Goal: Information Seeking & Learning: Learn about a topic

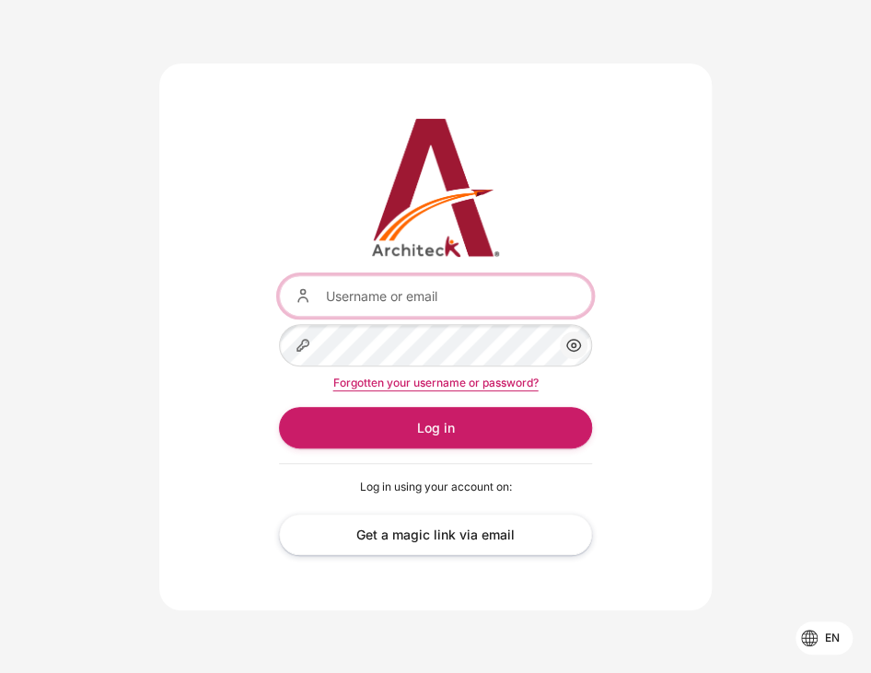
click at [516, 297] on input "Username or email" at bounding box center [435, 295] width 313 height 41
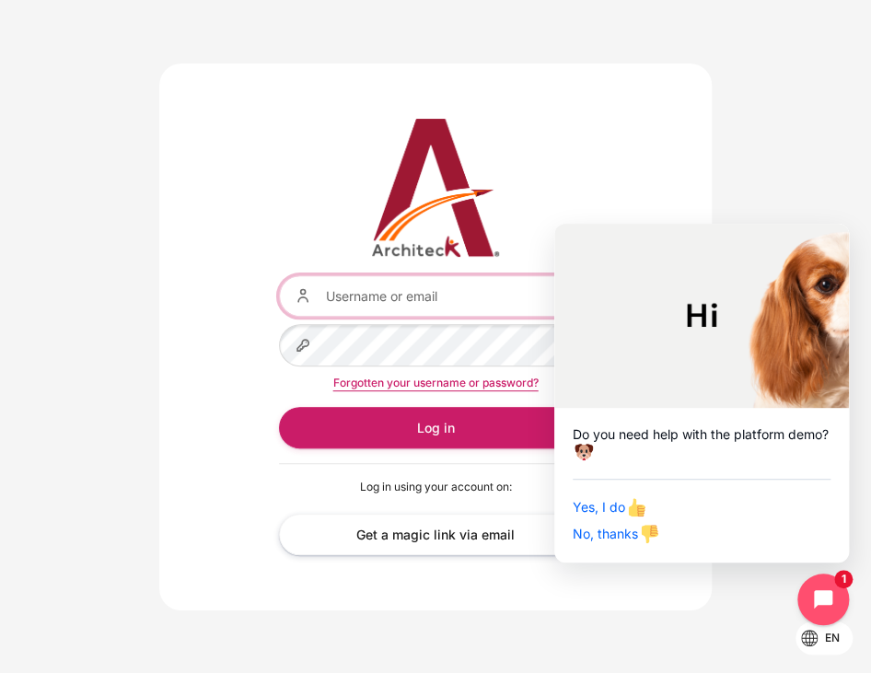
type input "[EMAIL_ADDRESS][DOMAIN_NAME]"
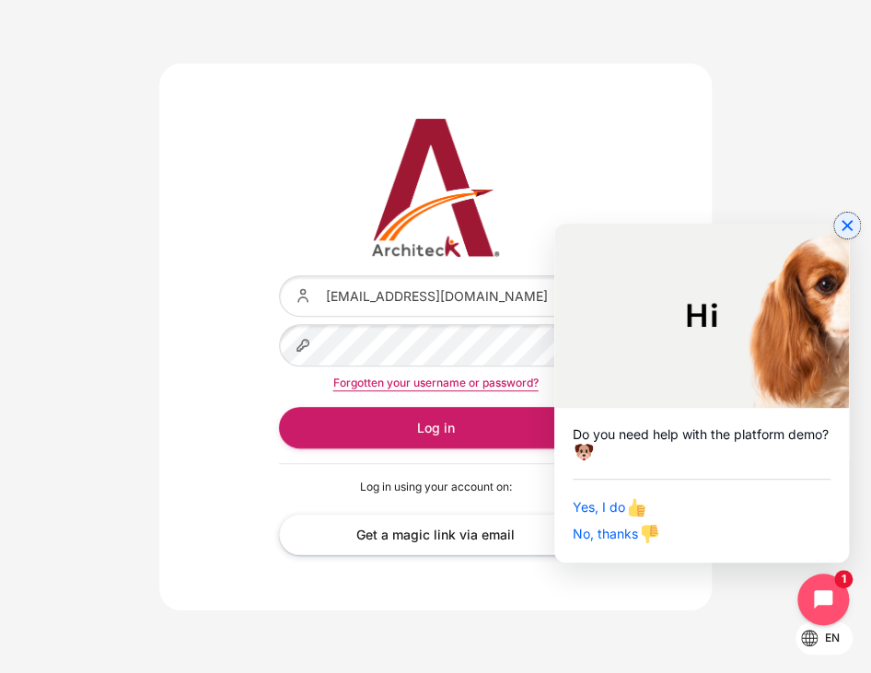
click at [852, 222] on icon "Close chat widget" at bounding box center [847, 225] width 18 height 18
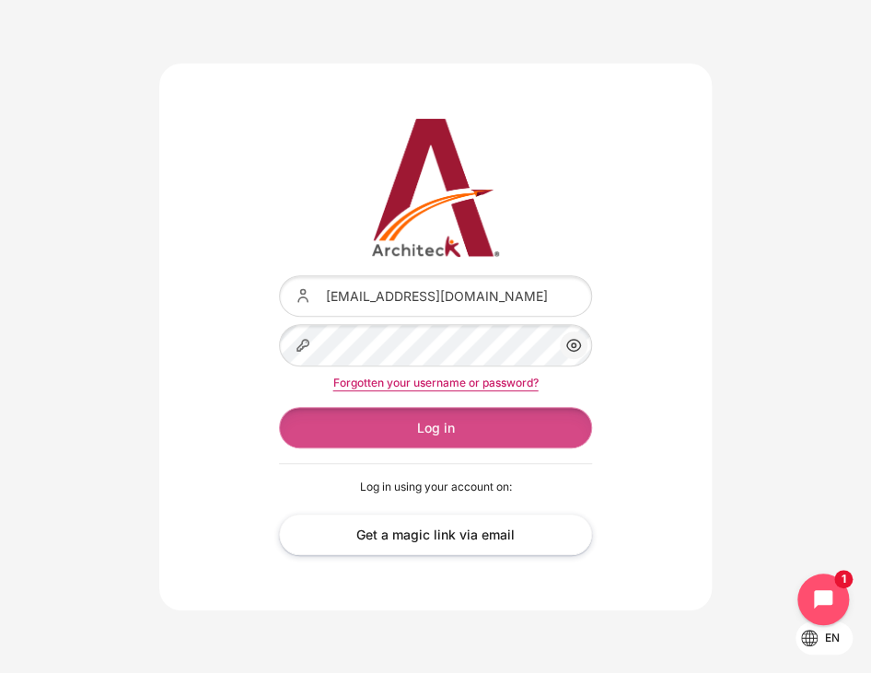
click at [456, 434] on button "Log in" at bounding box center [435, 427] width 313 height 41
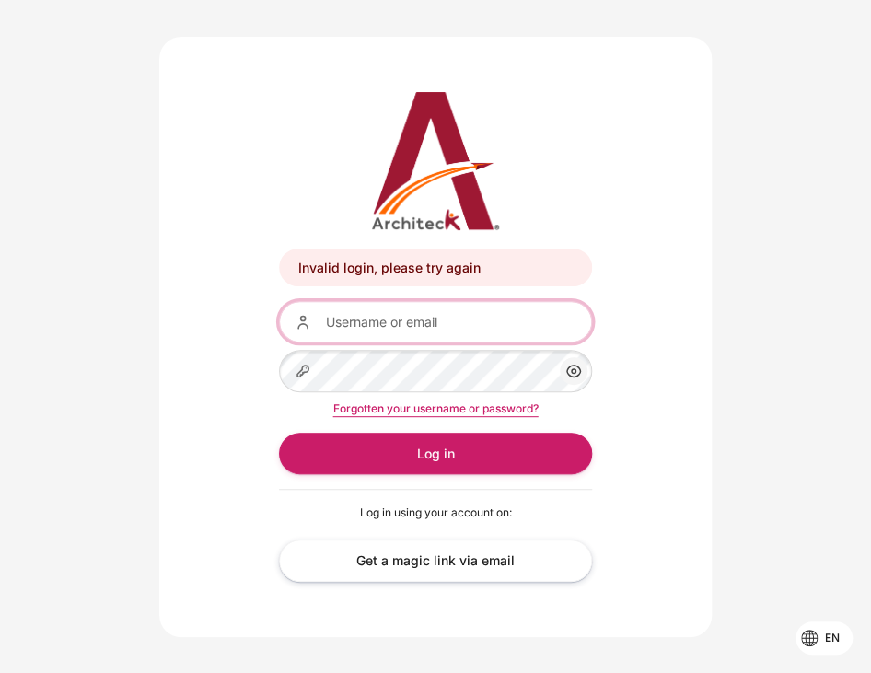
click at [493, 341] on input "Username or email" at bounding box center [435, 321] width 313 height 41
type input "[EMAIL_ADDRESS][DOMAIN_NAME]"
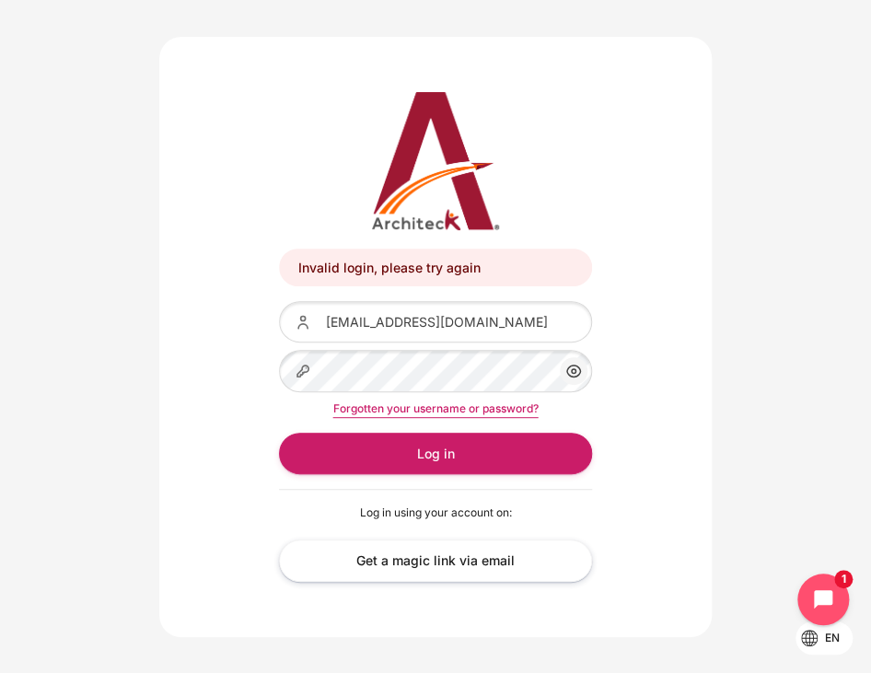
click at [483, 411] on link "Forgotten your username or password?" at bounding box center [435, 408] width 205 height 14
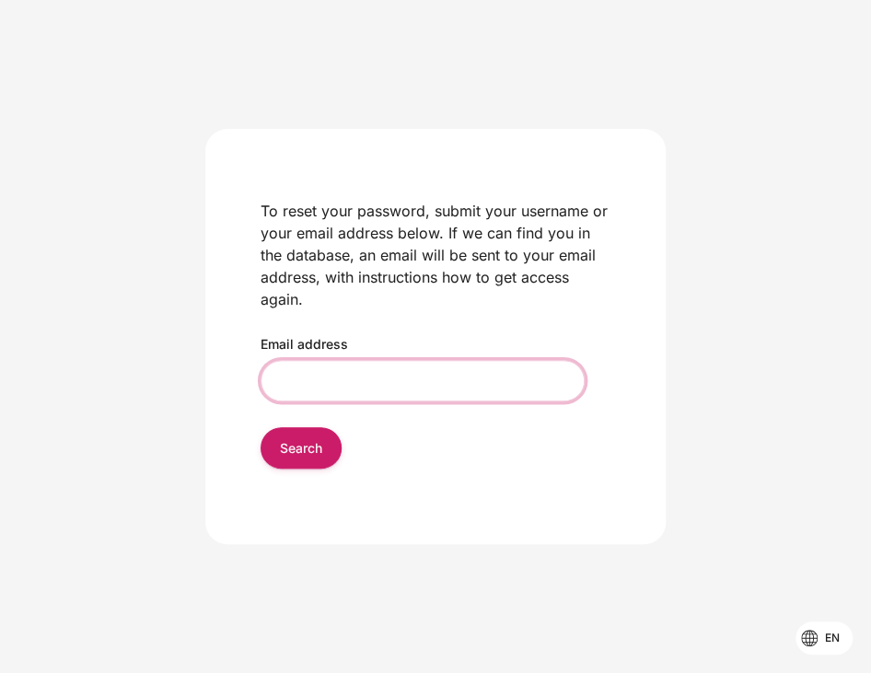
click at [466, 375] on input "Email address" at bounding box center [423, 380] width 324 height 41
type input "[EMAIL_ADDRESS][DOMAIN_NAME]"
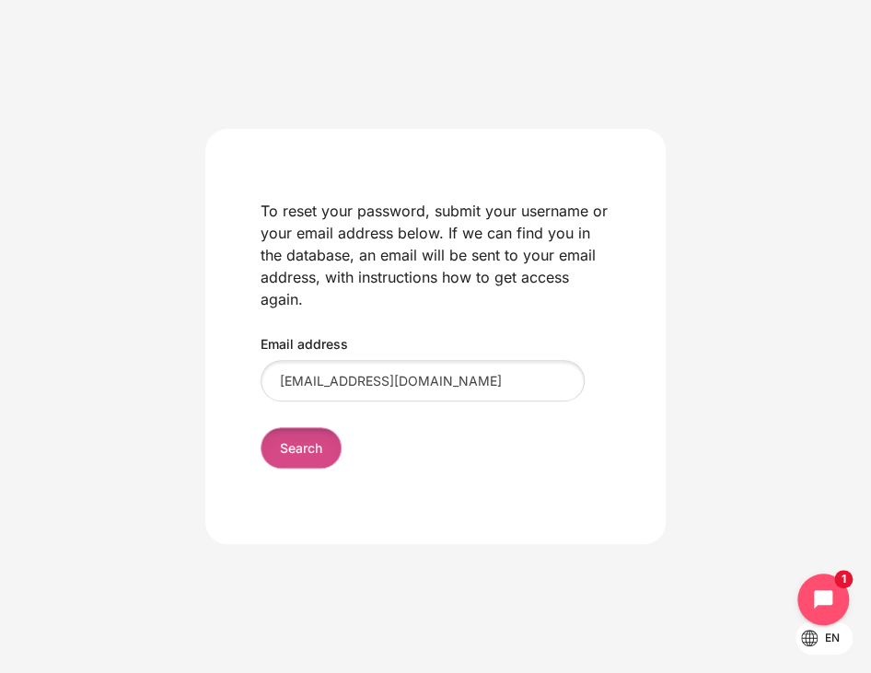
click at [307, 453] on input "Search" at bounding box center [301, 447] width 81 height 41
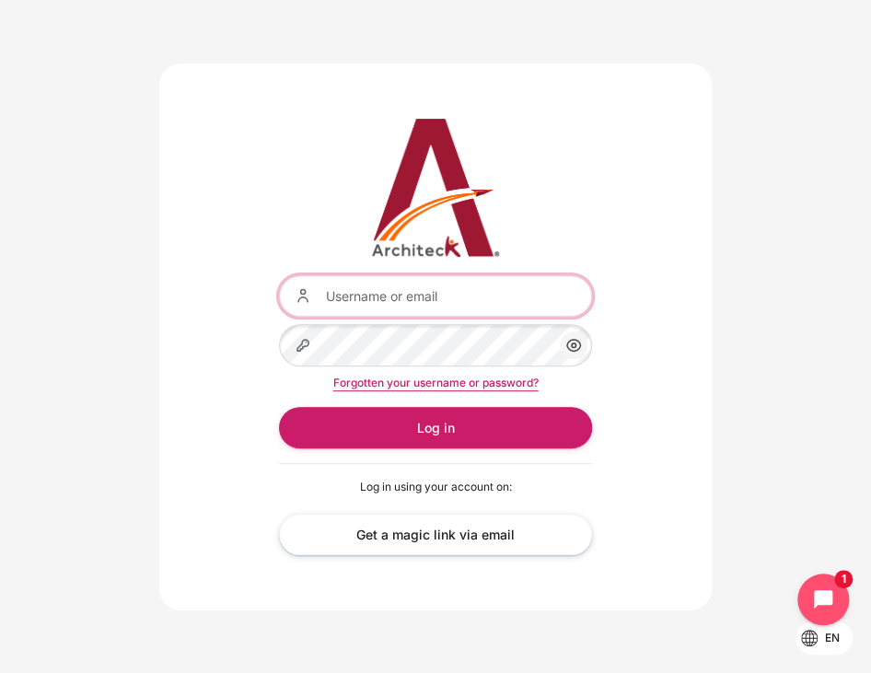
click at [497, 297] on input "Username or email" at bounding box center [435, 295] width 313 height 41
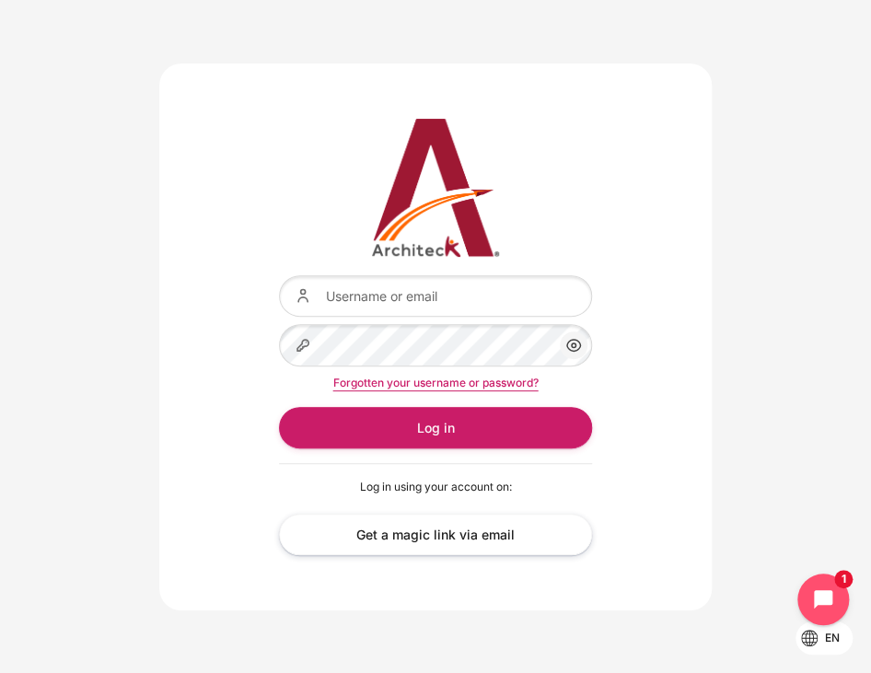
click at [756, 235] on div "Username or email Password Show/Hide Password Forgotten your username or passwo…" at bounding box center [435, 338] width 871 height 548
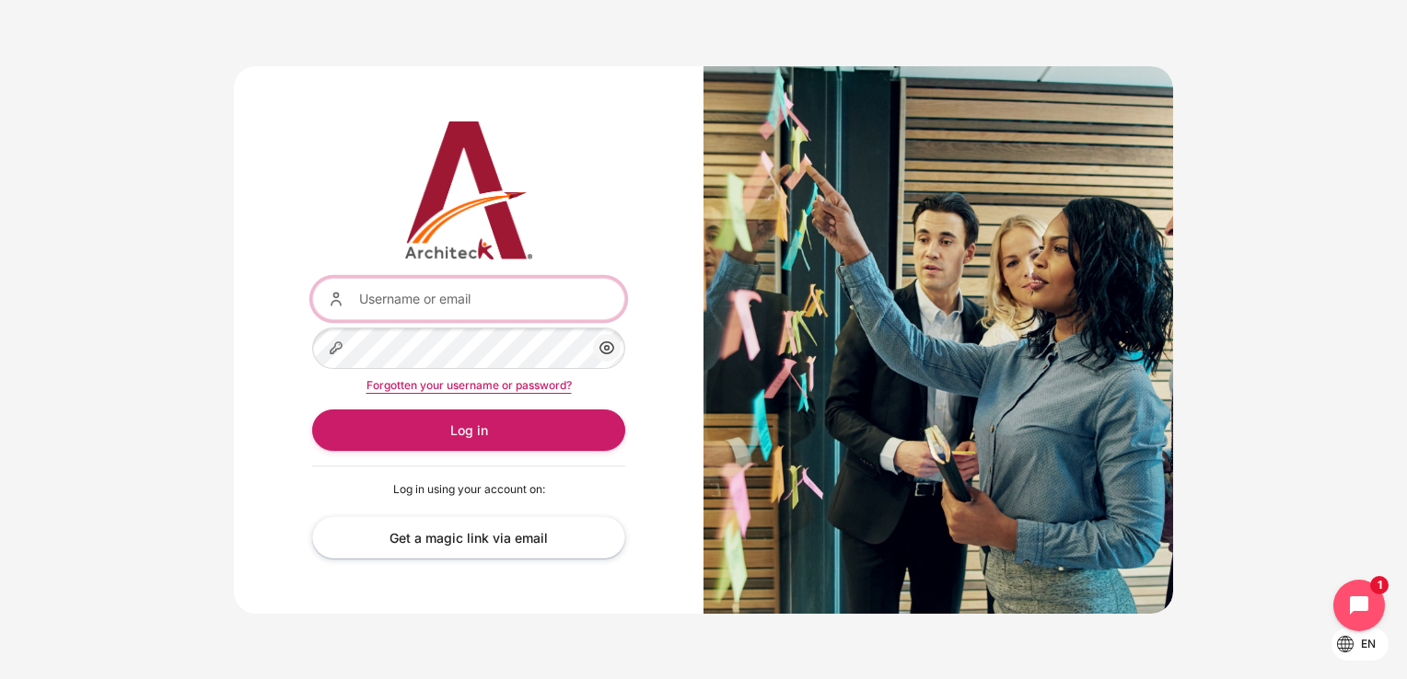
click at [460, 320] on form "Username or email Password Show/Hide Password Forgotten your username or passwo…" at bounding box center [468, 364] width 313 height 173
click at [493, 293] on input "Username or email" at bounding box center [468, 298] width 313 height 41
type input "[EMAIL_ADDRESS][DOMAIN_NAME]"
click at [608, 346] on icon "Content" at bounding box center [607, 348] width 22 height 22
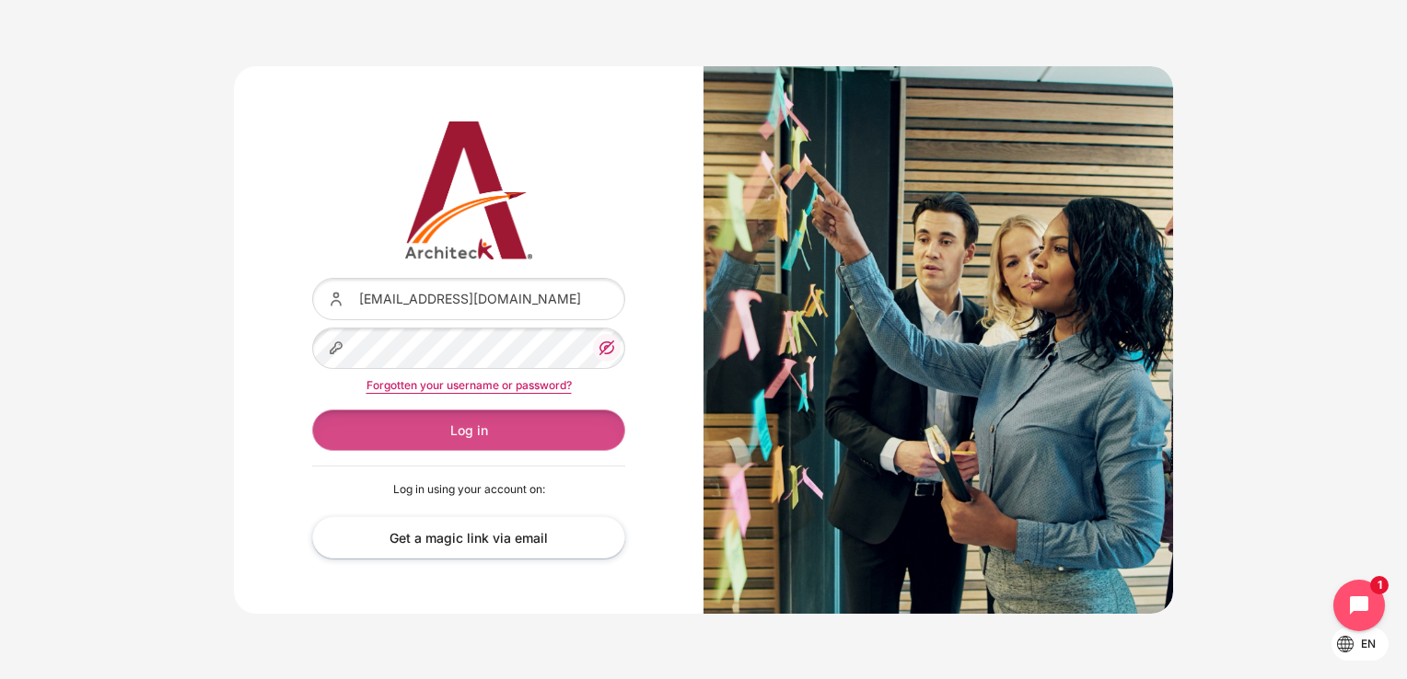
click at [560, 431] on button "Log in" at bounding box center [468, 430] width 313 height 41
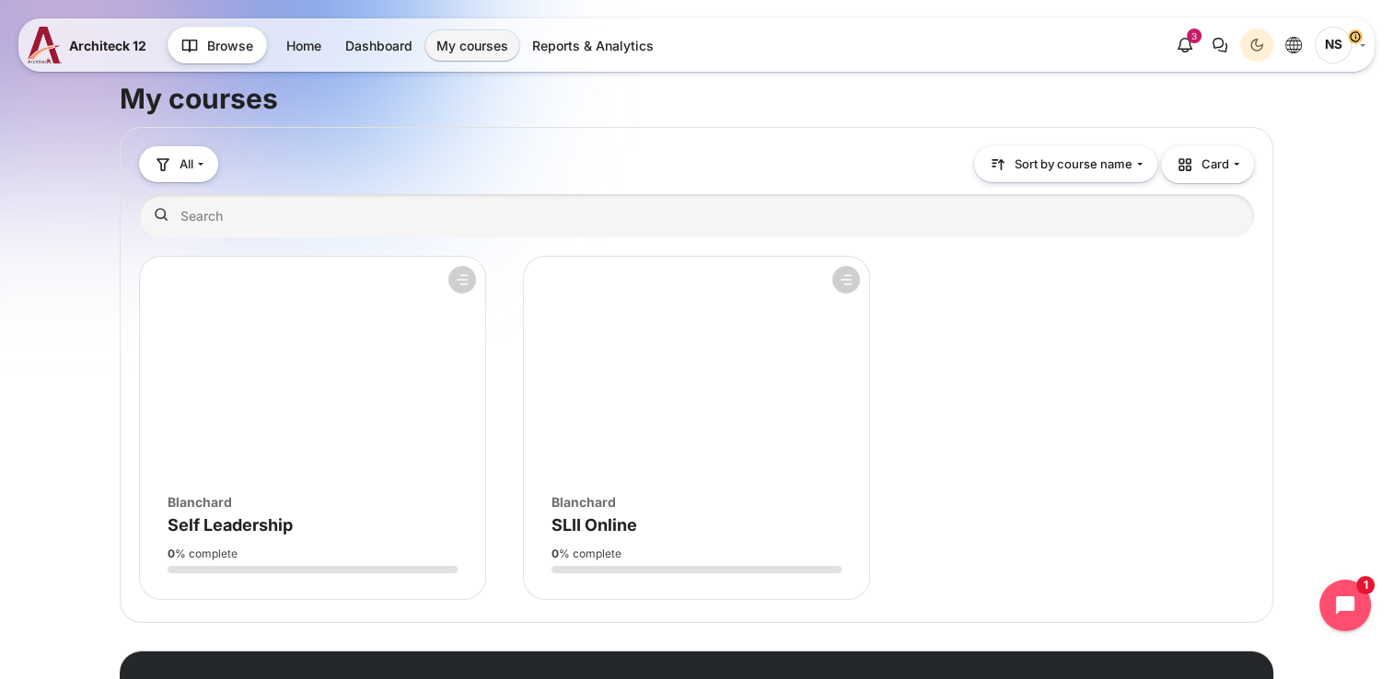
click at [410, 462] on figure "Course overview" at bounding box center [312, 367] width 345 height 221
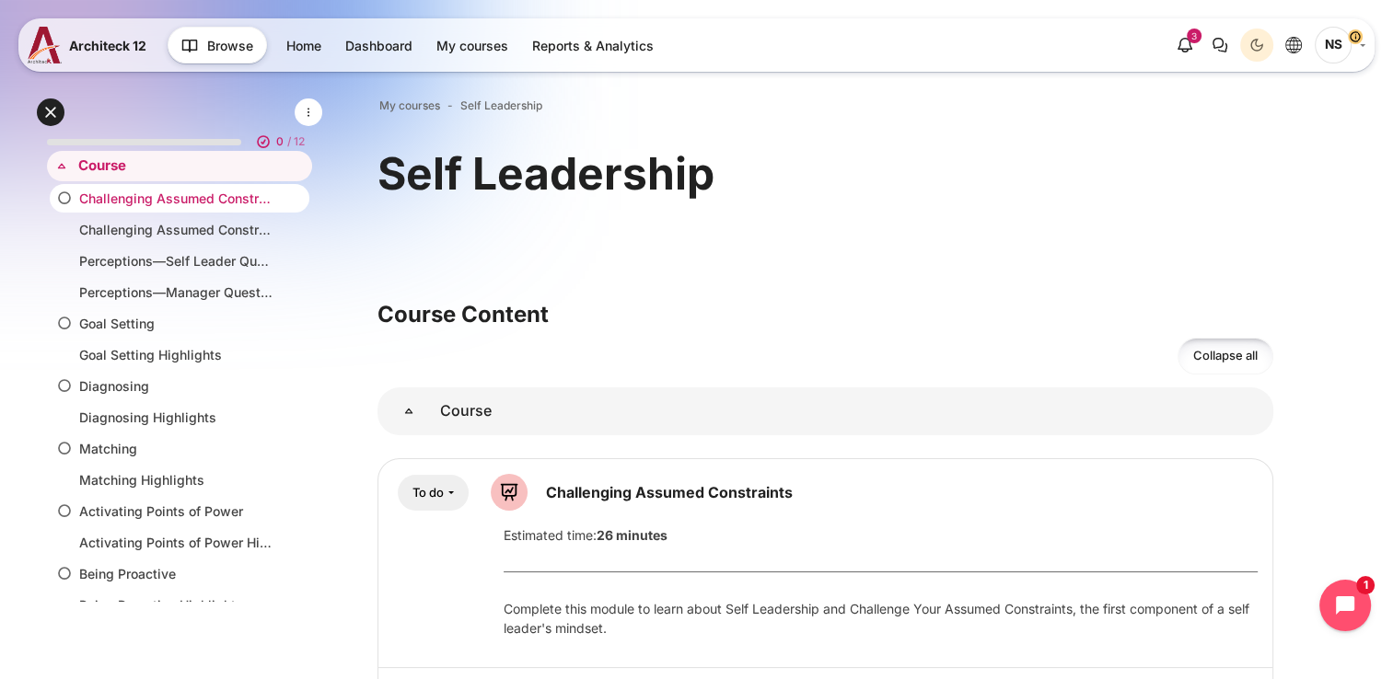
click at [170, 204] on link "Challenging Assumed Constraints" at bounding box center [175, 198] width 193 height 19
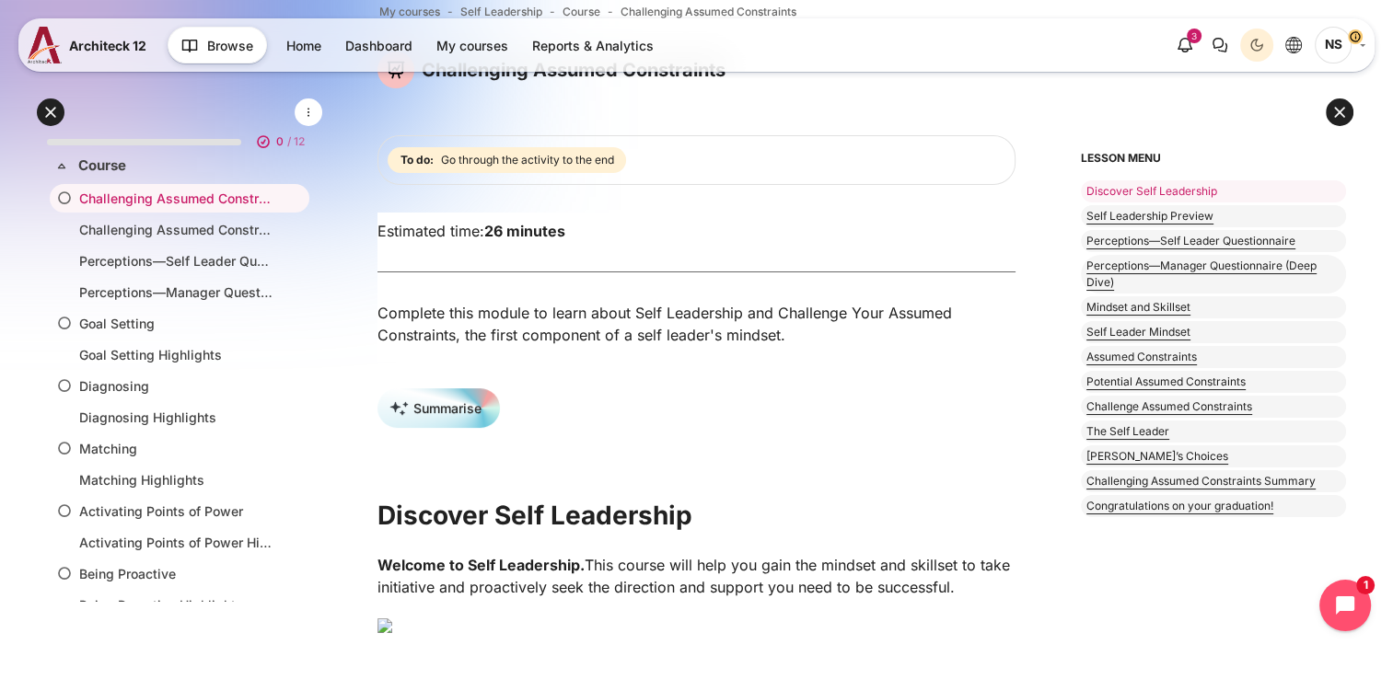
scroll to position [92, 0]
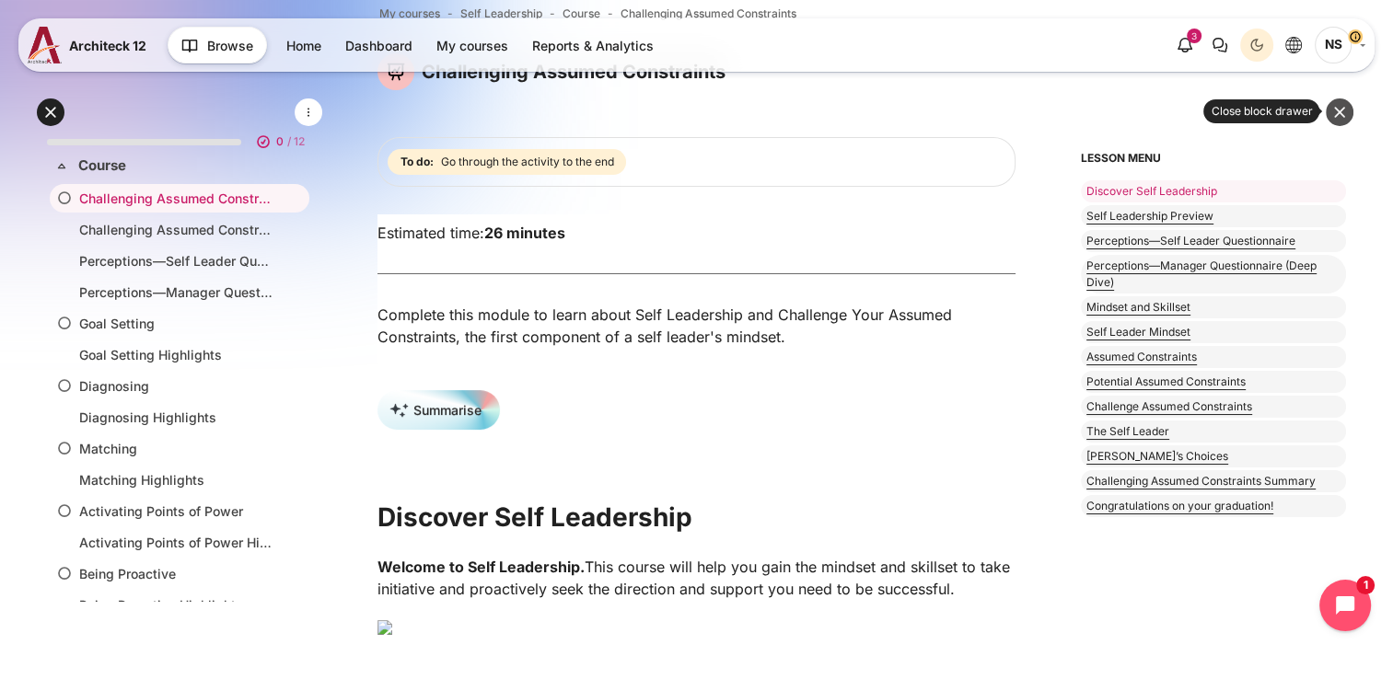
click at [1333, 111] on button at bounding box center [1340, 113] width 28 height 28
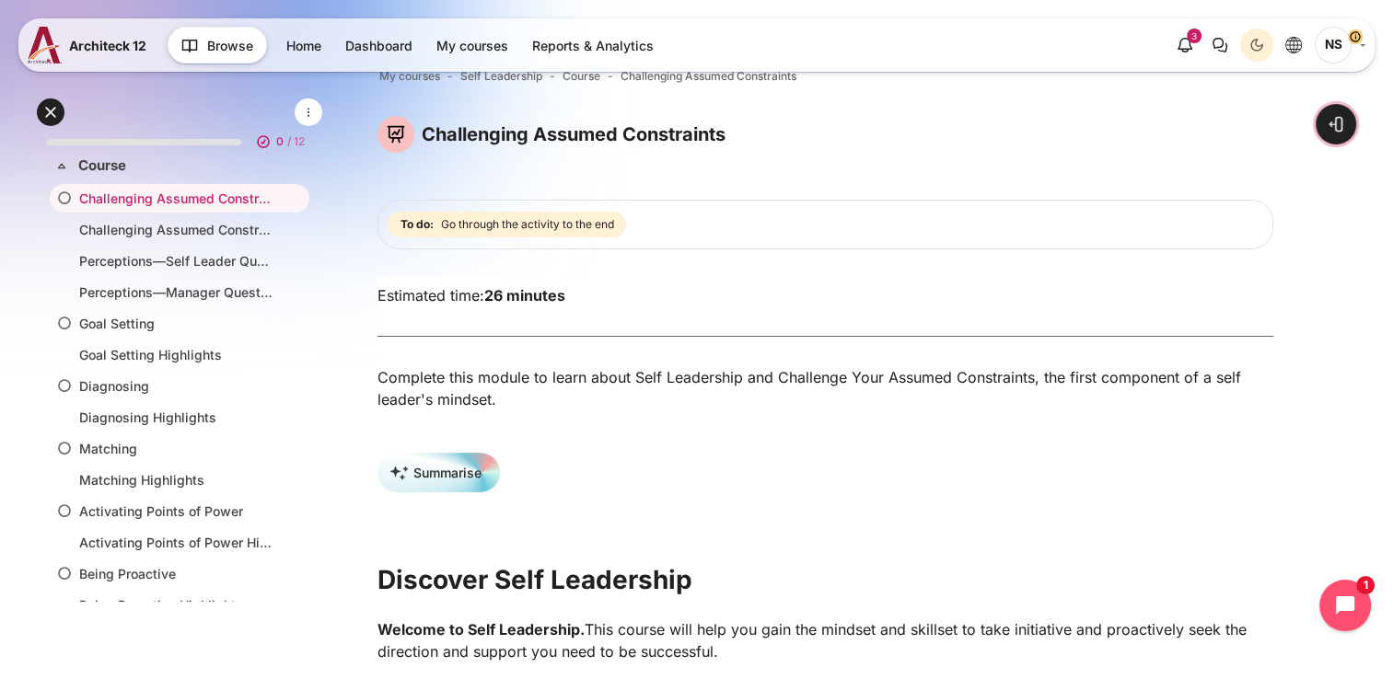
scroll to position [0, 0]
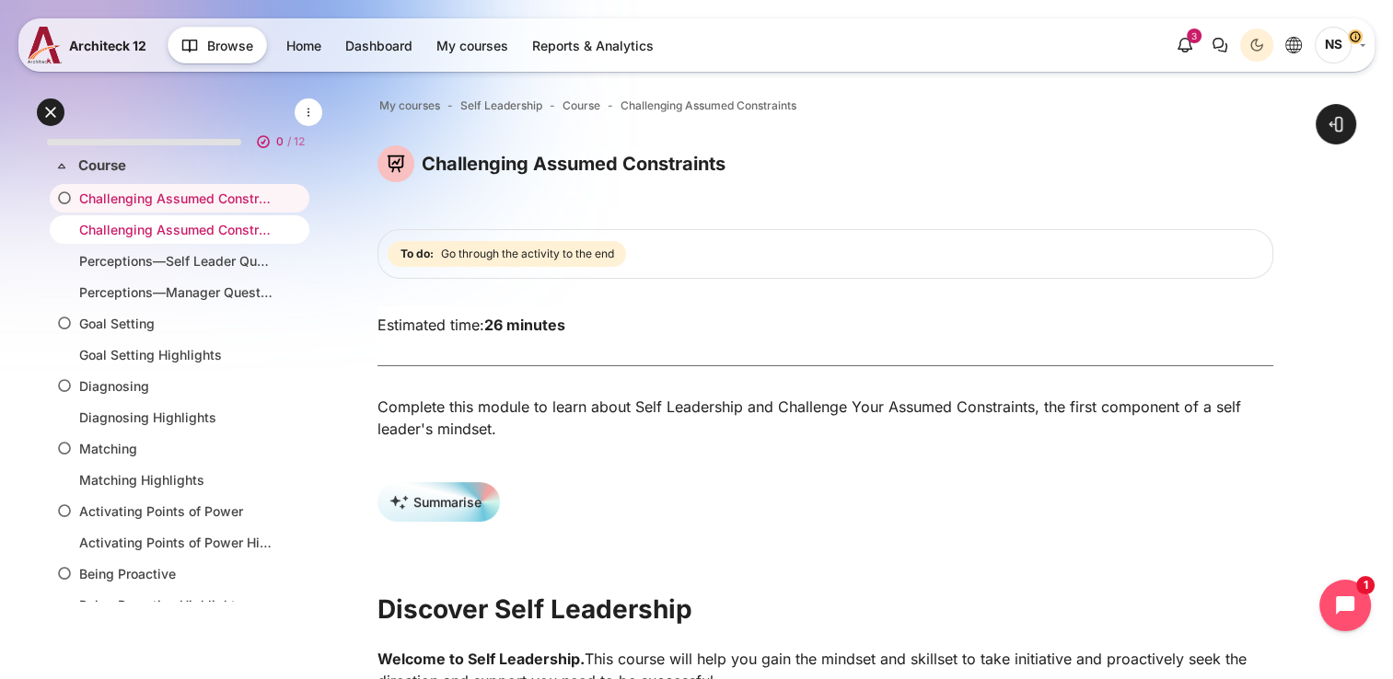
click at [191, 230] on link "Challenging Assumed Constraints Highlights" at bounding box center [175, 229] width 193 height 19
click at [186, 270] on li "Perceptions—Self Leader Questionnaire" at bounding box center [180, 261] width 260 height 29
click at [186, 203] on link "Challenging Assumed Constraints" at bounding box center [175, 198] width 193 height 19
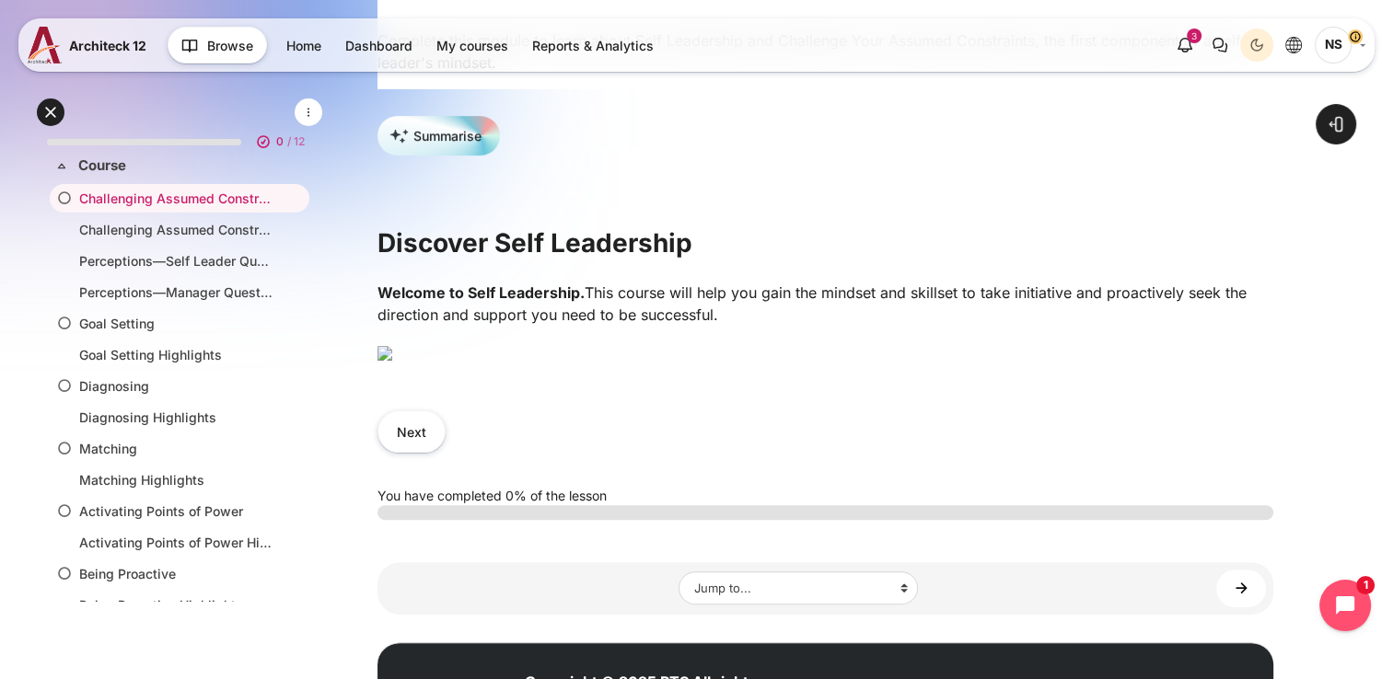
scroll to position [368, 0]
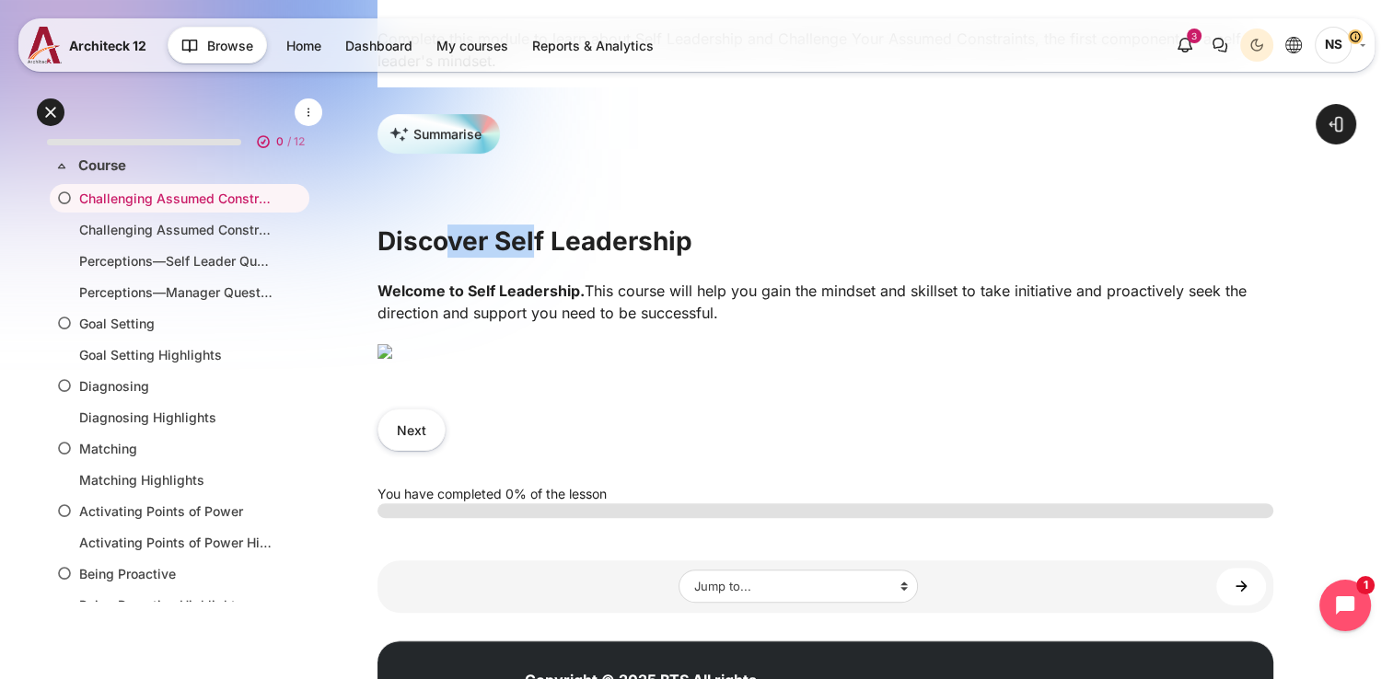
drag, startPoint x: 454, startPoint y: 256, endPoint x: 534, endPoint y: 252, distance: 80.2
click at [534, 252] on h2 "Discover Self Leadership" at bounding box center [825, 241] width 896 height 33
drag, startPoint x: 534, startPoint y: 252, endPoint x: 644, endPoint y: 320, distance: 129.8
click at [644, 320] on p "Welcome to Self Leadership. This course will help you gain the mindset and skil…" at bounding box center [825, 302] width 896 height 44
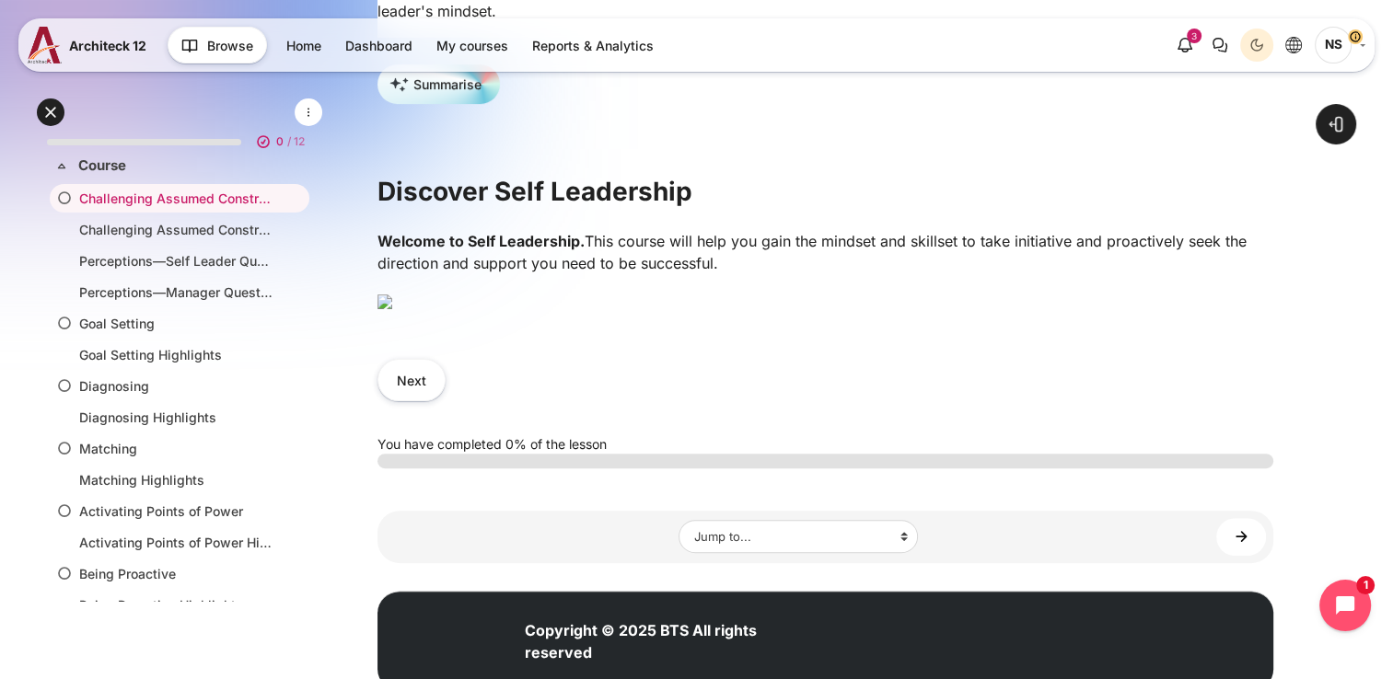
scroll to position [460, 0]
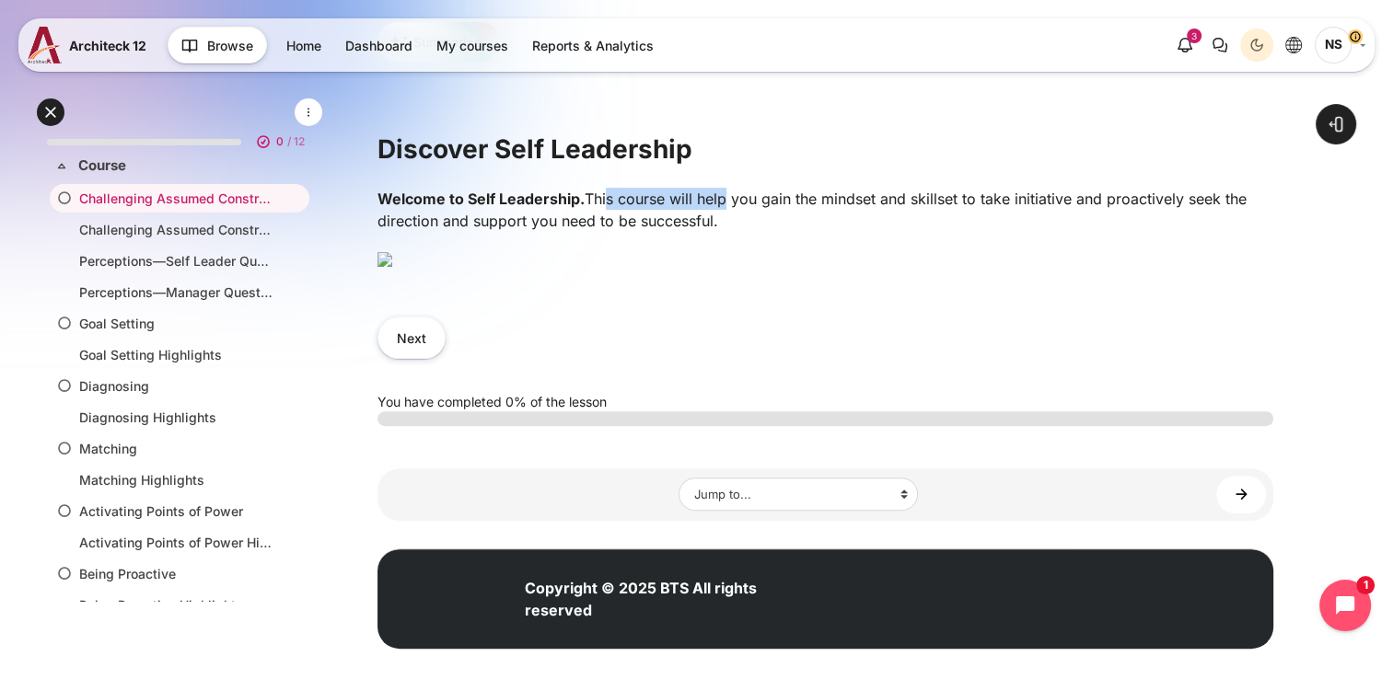
drag, startPoint x: 601, startPoint y: 214, endPoint x: 725, endPoint y: 219, distance: 123.5
click at [725, 219] on p "Welcome to Self Leadership. This course will help you gain the mindset and skil…" at bounding box center [825, 210] width 896 height 44
drag, startPoint x: 725, startPoint y: 219, endPoint x: 777, endPoint y: 241, distance: 56.9
click at [777, 241] on div "Welcome to Self Leadership. This course will help you gain the mindset and skil…" at bounding box center [825, 236] width 896 height 96
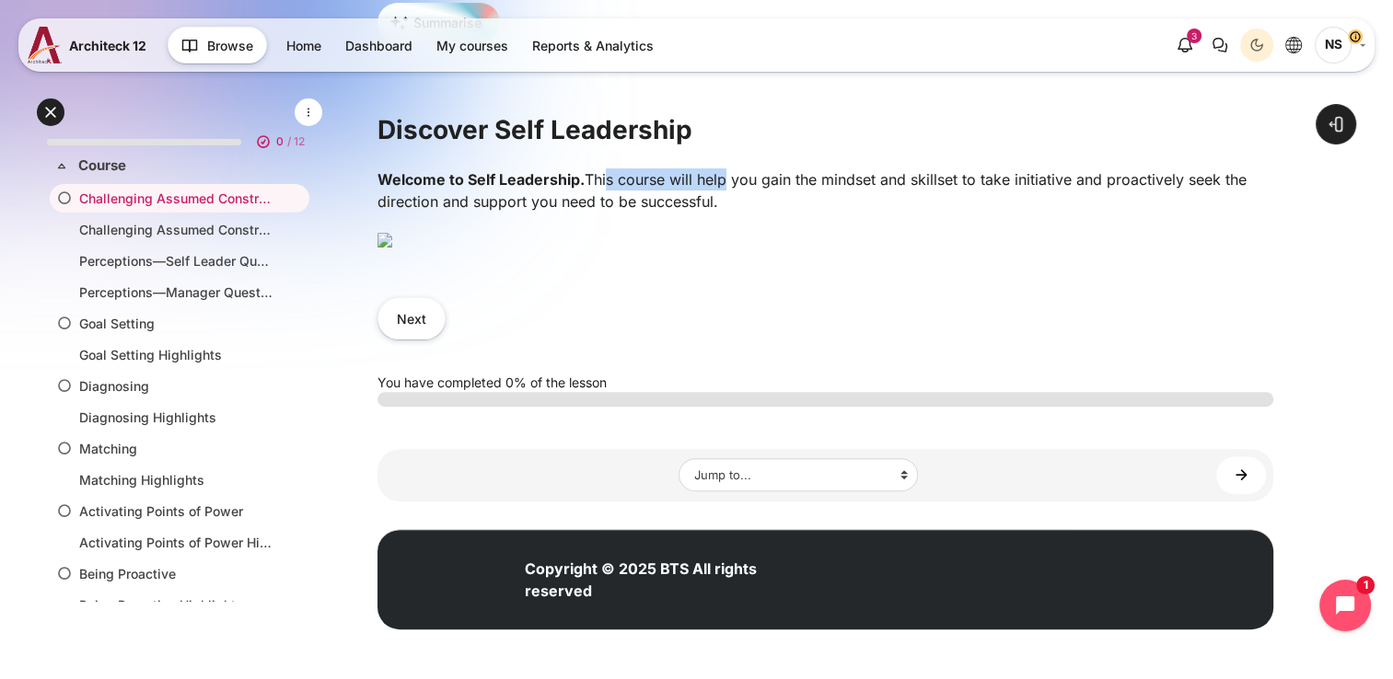
scroll to position [644, 0]
click at [408, 339] on button "Next" at bounding box center [411, 317] width 68 height 41
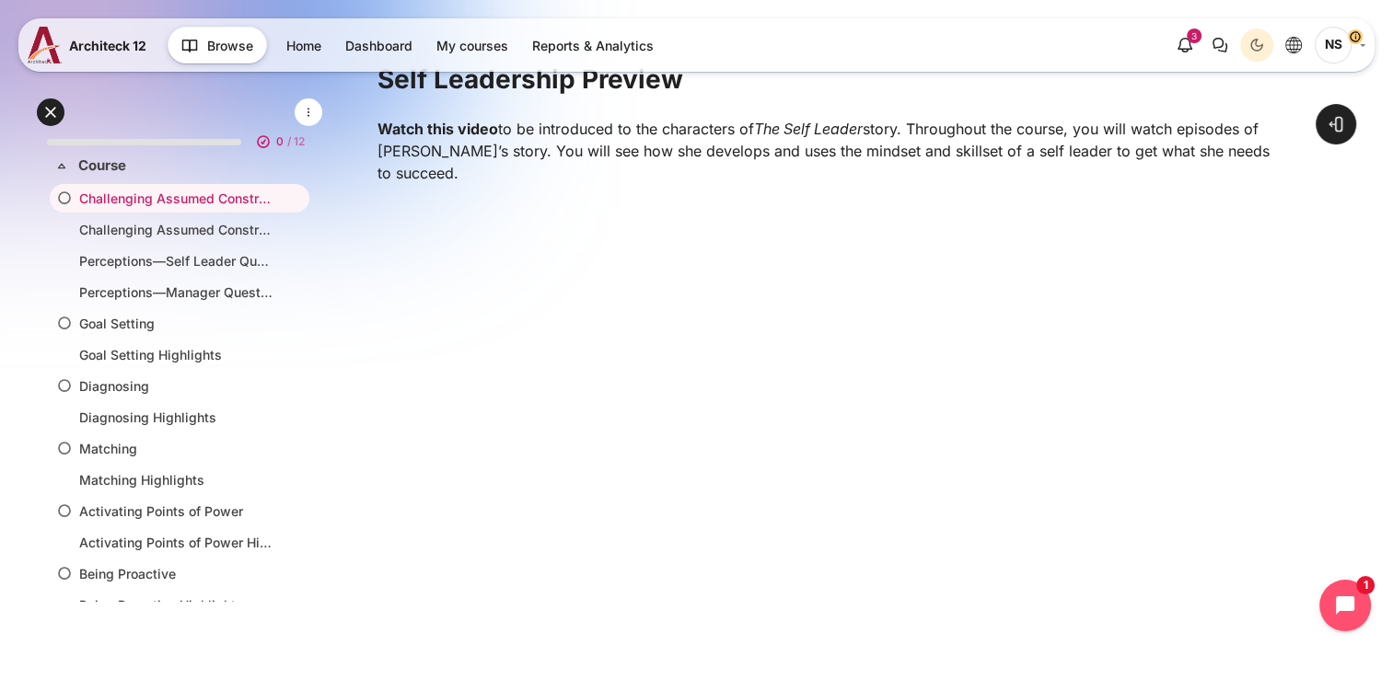
scroll to position [622, 0]
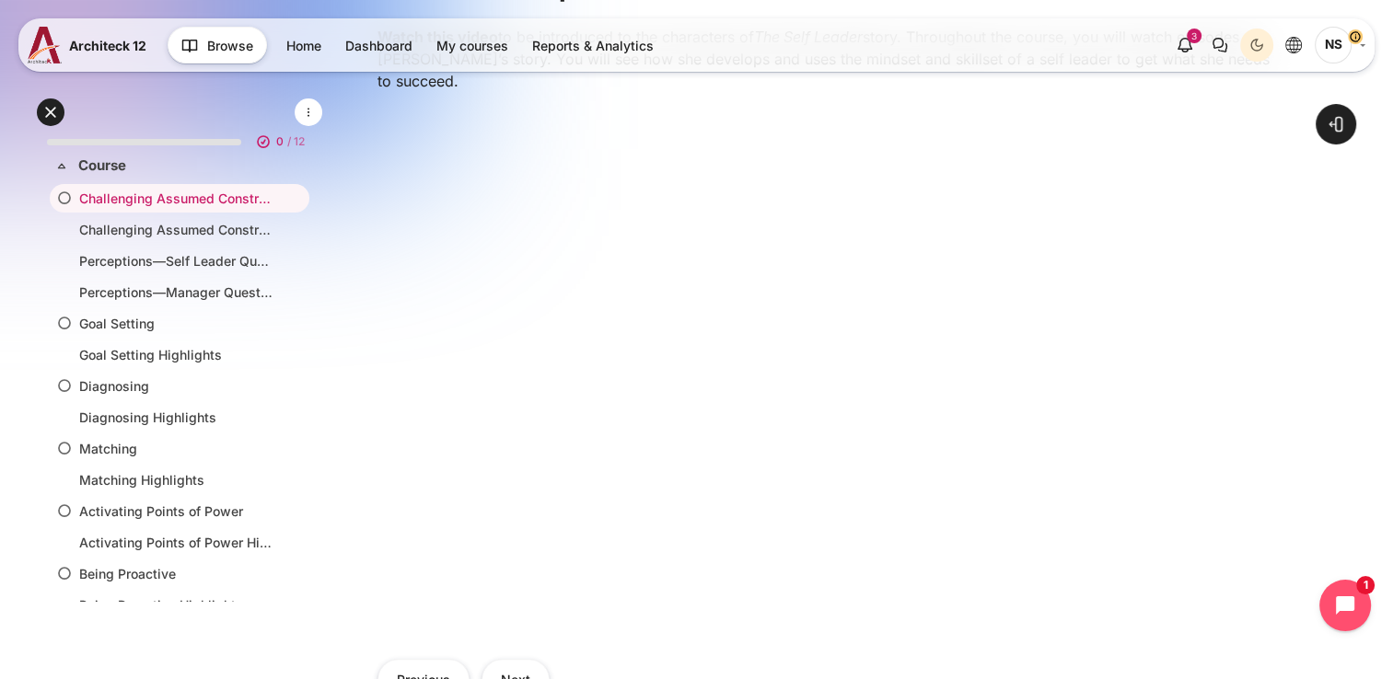
click at [1337, 430] on div "Open course index Open block drawer" at bounding box center [825, 235] width 1135 height 1609
click at [1354, 483] on div "Open course index Open block drawer" at bounding box center [825, 235] width 1135 height 1609
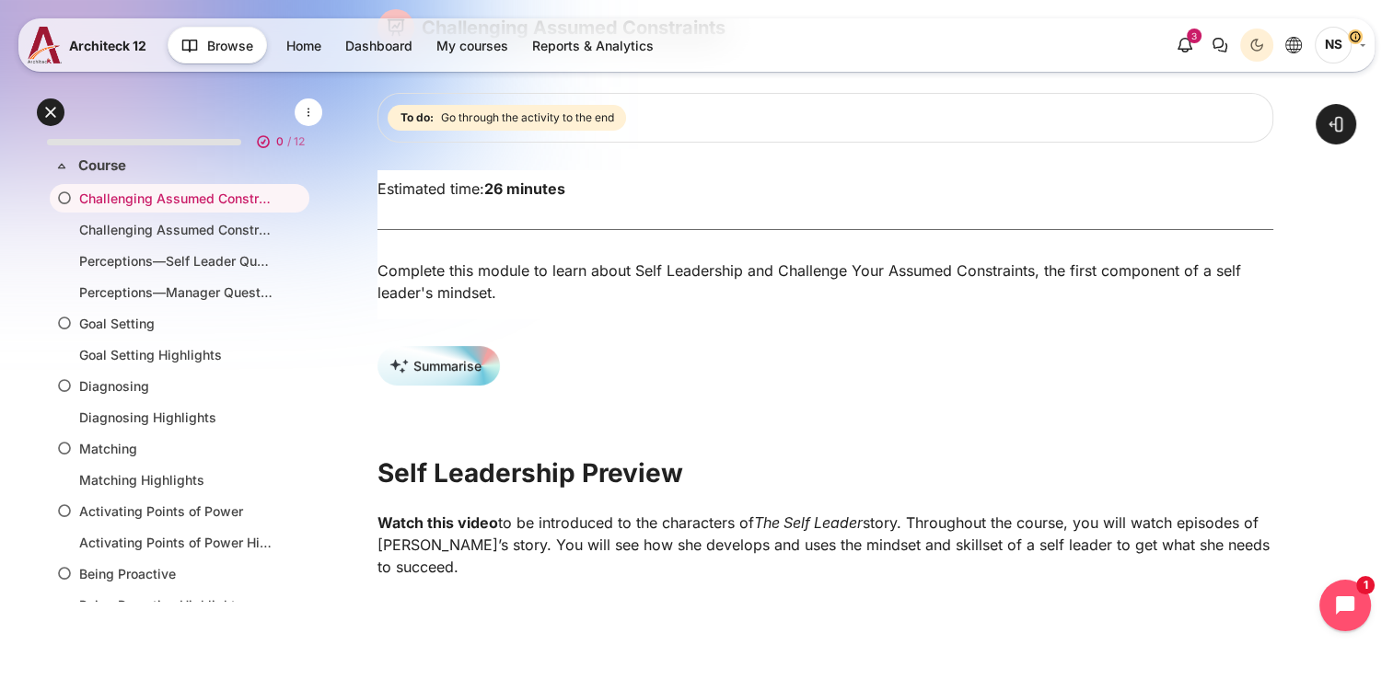
scroll to position [0, 0]
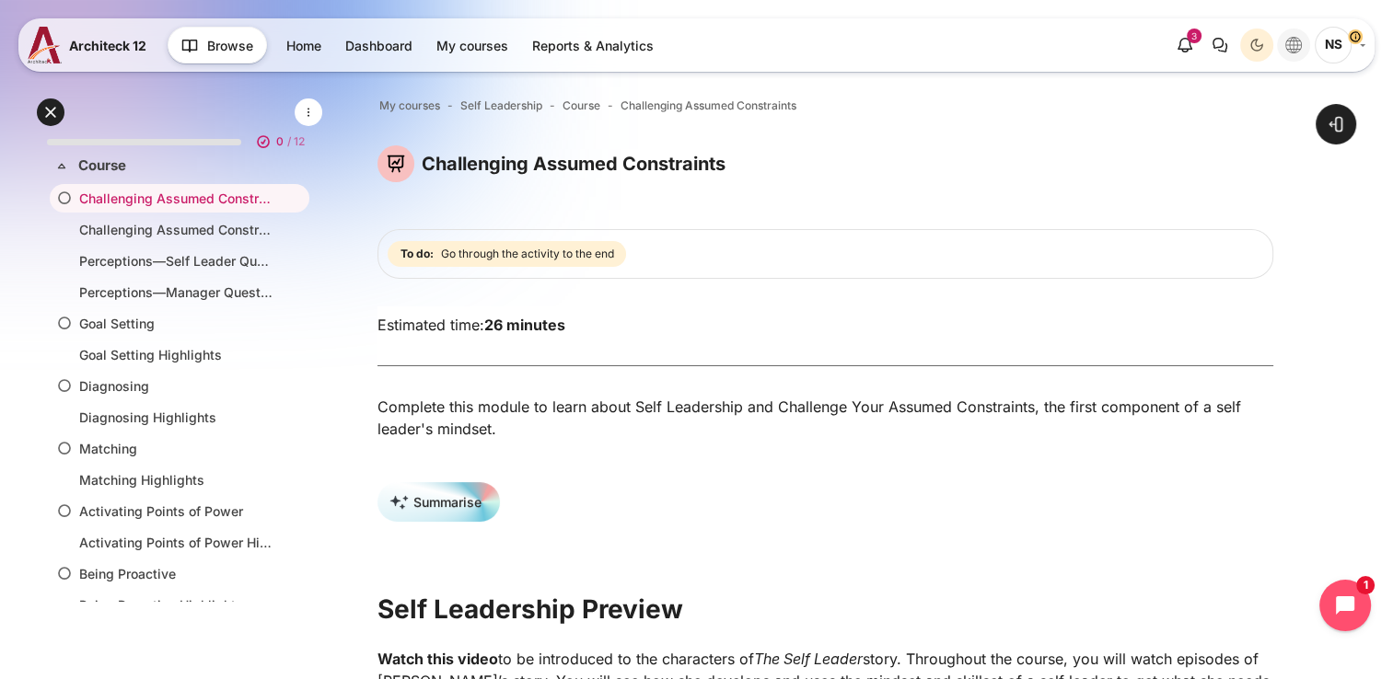
click at [1293, 50] on icon "Languages" at bounding box center [1293, 45] width 17 height 17
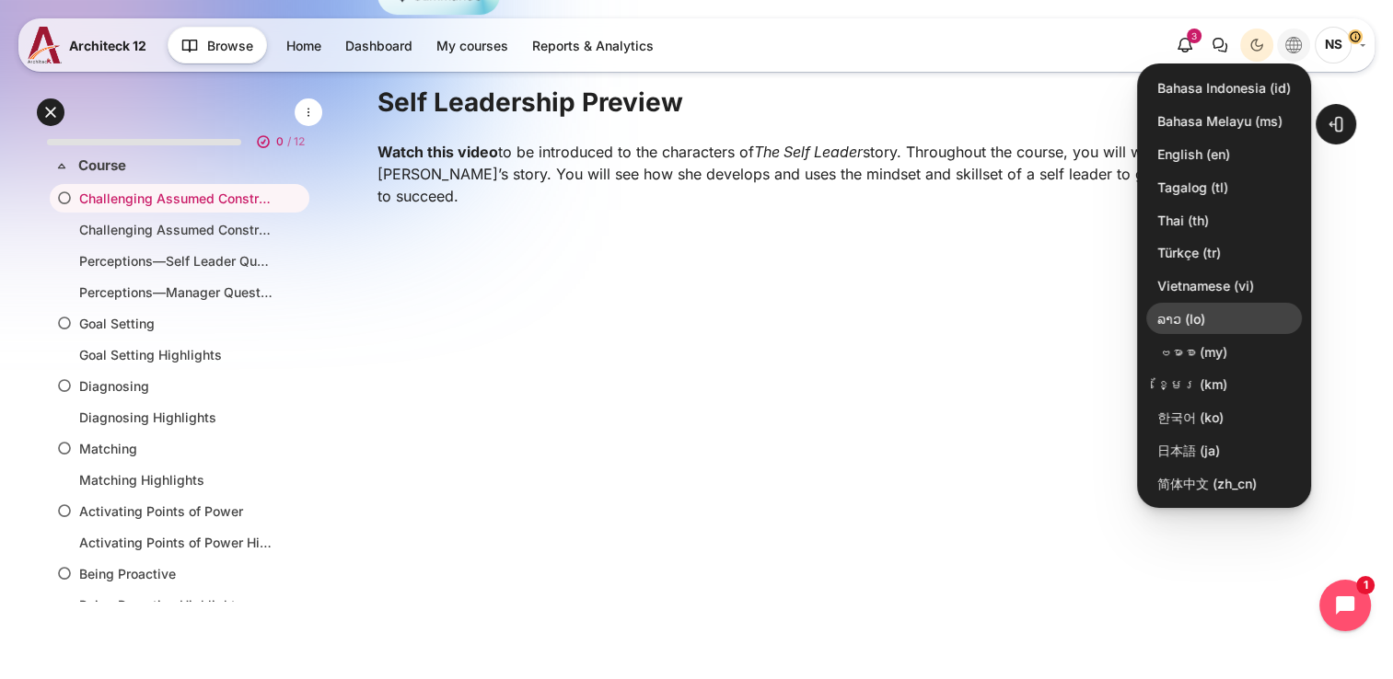
scroll to position [552, 0]
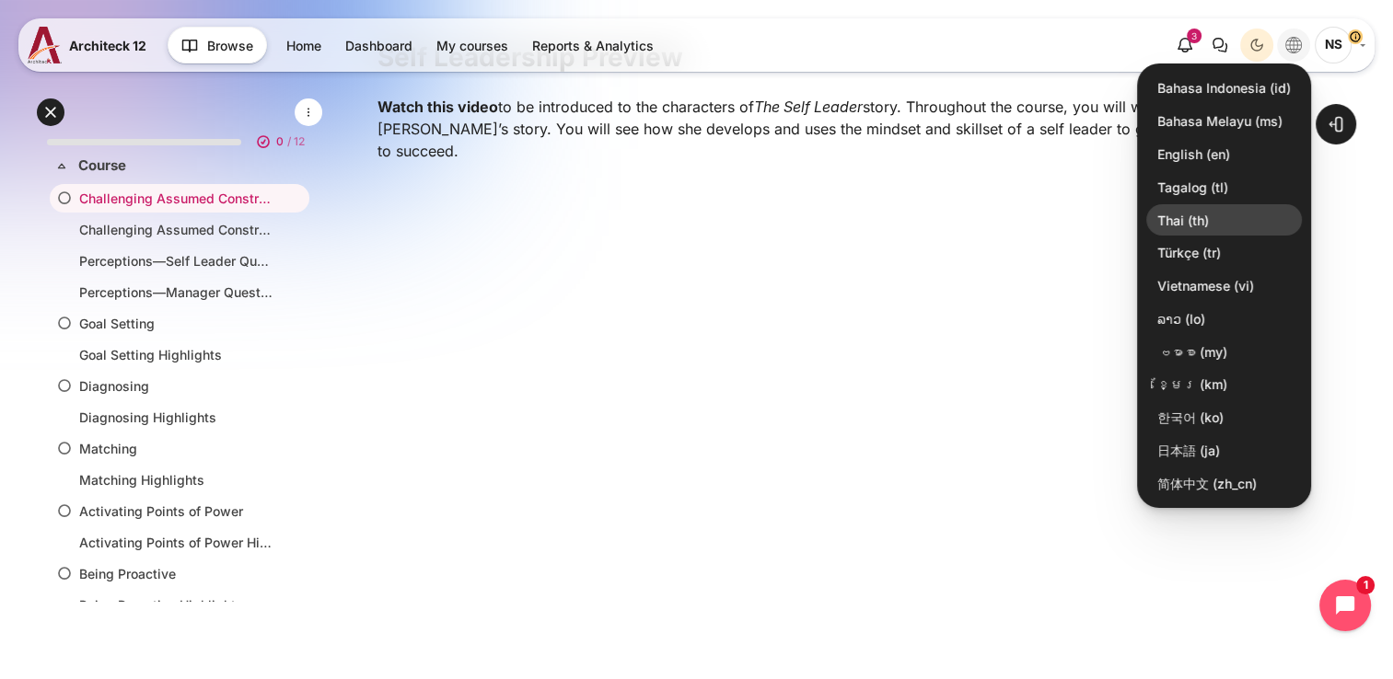
click at [1245, 229] on link "Thai ‎(th)‎" at bounding box center [1224, 219] width 156 height 31
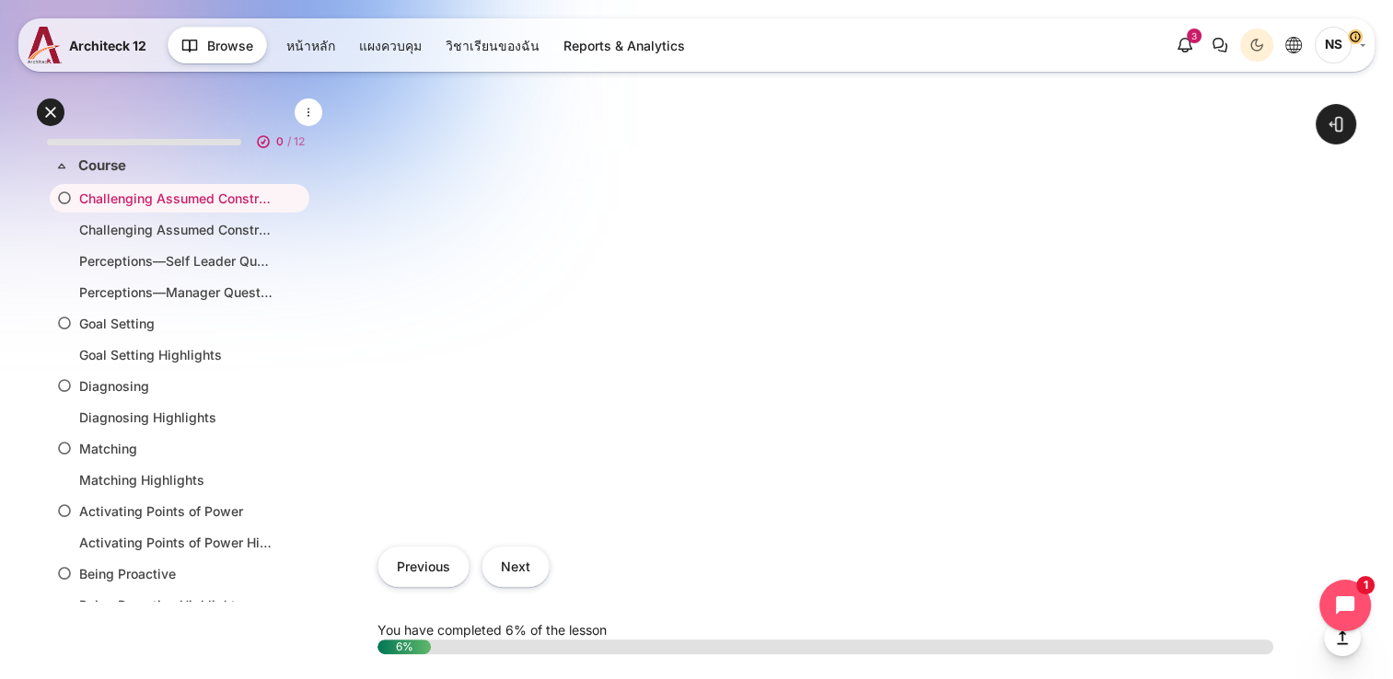
scroll to position [737, 0]
click at [505, 579] on button "Next" at bounding box center [515, 565] width 68 height 41
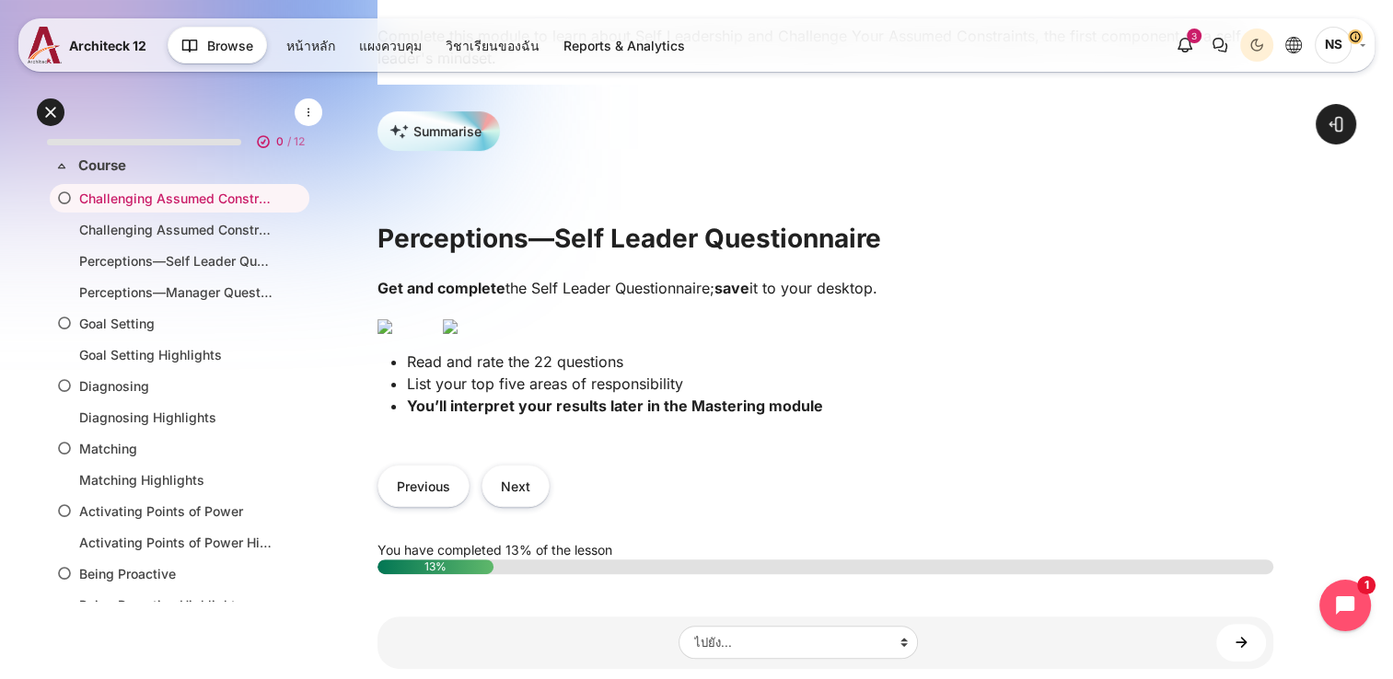
scroll to position [368, 0]
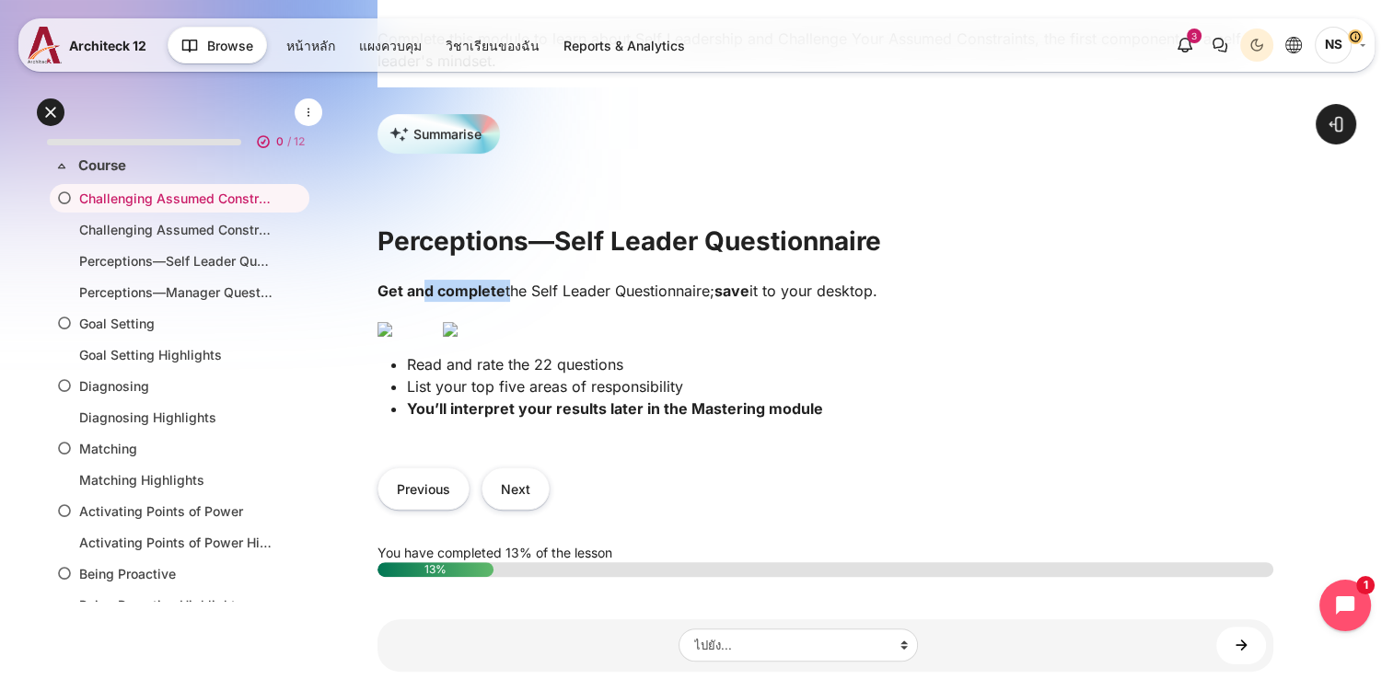
drag, startPoint x: 427, startPoint y: 304, endPoint x: 506, endPoint y: 302, distance: 79.2
click at [506, 302] on p "Get and complete the Self Leader Questionnaire; save it to your desktop." at bounding box center [825, 291] width 896 height 22
drag, startPoint x: 506, startPoint y: 302, endPoint x: 569, endPoint y: 304, distance: 62.6
click at [569, 302] on p "Get and complete the Self Leader Questionnaire; save it to your desktop." at bounding box center [825, 291] width 896 height 22
click at [458, 337] on img "เนื้อหา" at bounding box center [450, 329] width 15 height 15
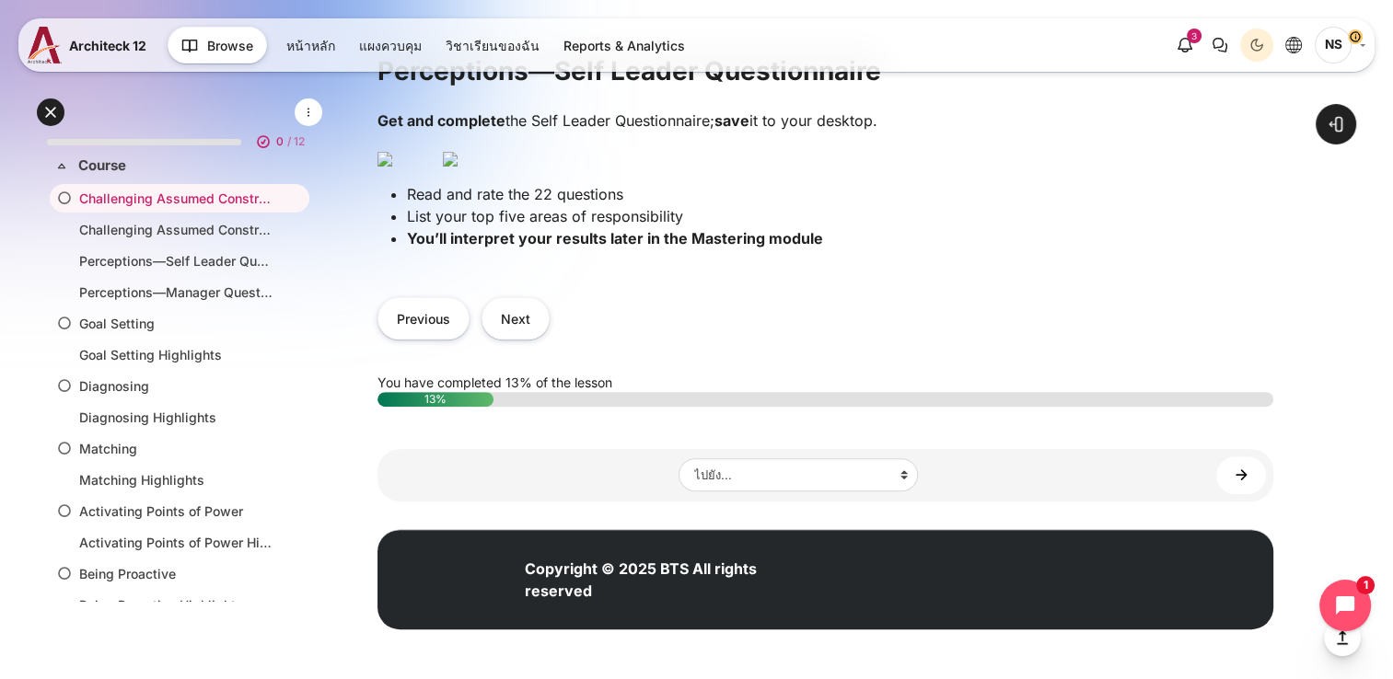
scroll to position [786, 0]
click at [522, 323] on button "Next" at bounding box center [515, 317] width 68 height 41
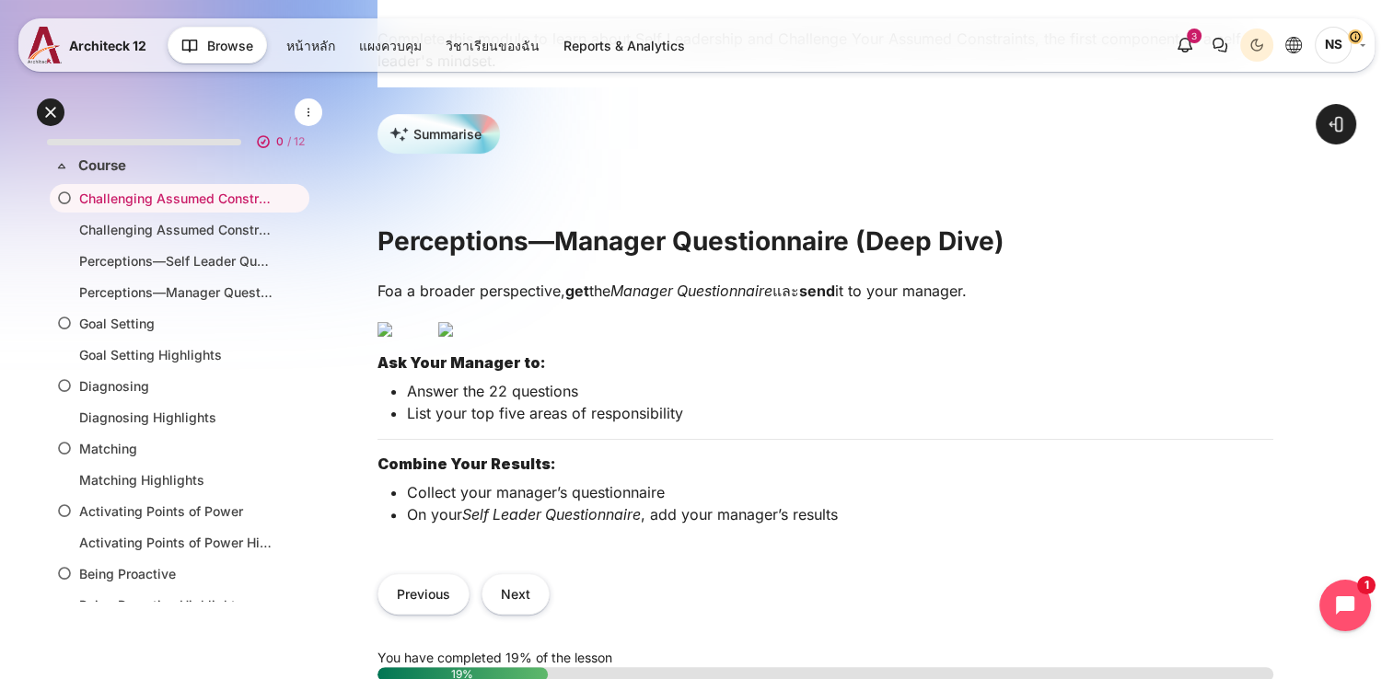
scroll to position [460, 0]
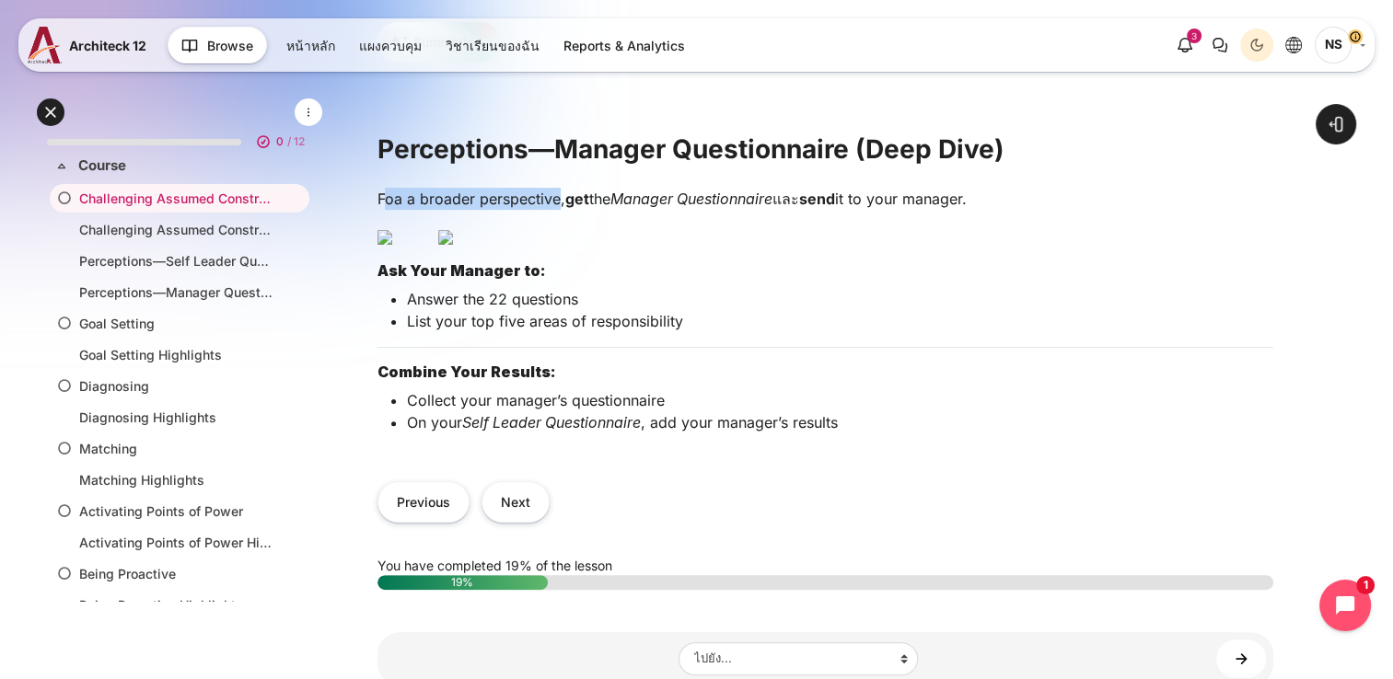
drag, startPoint x: 384, startPoint y: 208, endPoint x: 557, endPoint y: 209, distance: 173.1
click at [557, 209] on p "Foa a broader perspective, get the Manager Questionnaire และ send it to your ma…" at bounding box center [825, 199] width 896 height 22
drag, startPoint x: 557, startPoint y: 209, endPoint x: 651, endPoint y: 215, distance: 94.1
click at [651, 208] on em "Manager Questionnaire" at bounding box center [691, 199] width 162 height 18
drag, startPoint x: 626, startPoint y: 207, endPoint x: 723, endPoint y: 208, distance: 96.7
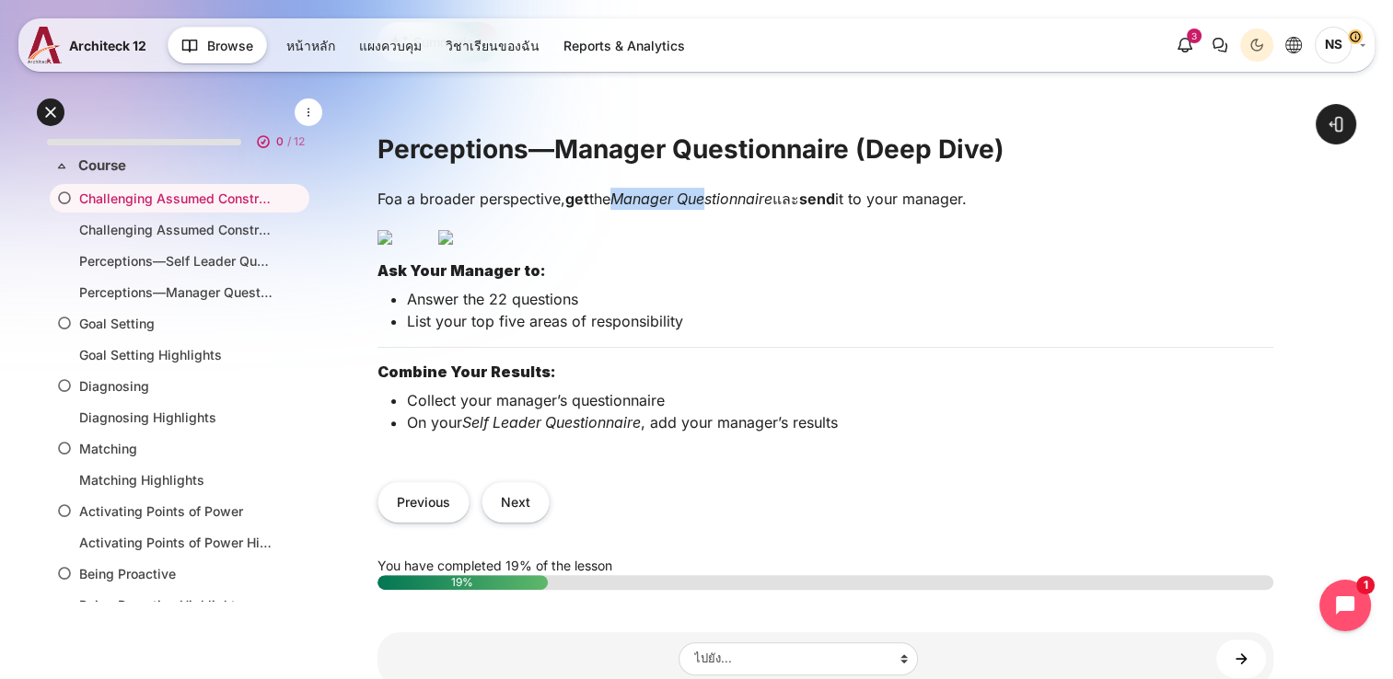
click at [723, 208] on em "Manager Questionnaire" at bounding box center [691, 199] width 162 height 18
drag, startPoint x: 723, startPoint y: 208, endPoint x: 876, endPoint y: 215, distance: 153.9
click at [876, 210] on p "Foa a broader perspective, get the Manager Questionnaire และ send it to your ma…" at bounding box center [825, 199] width 896 height 22
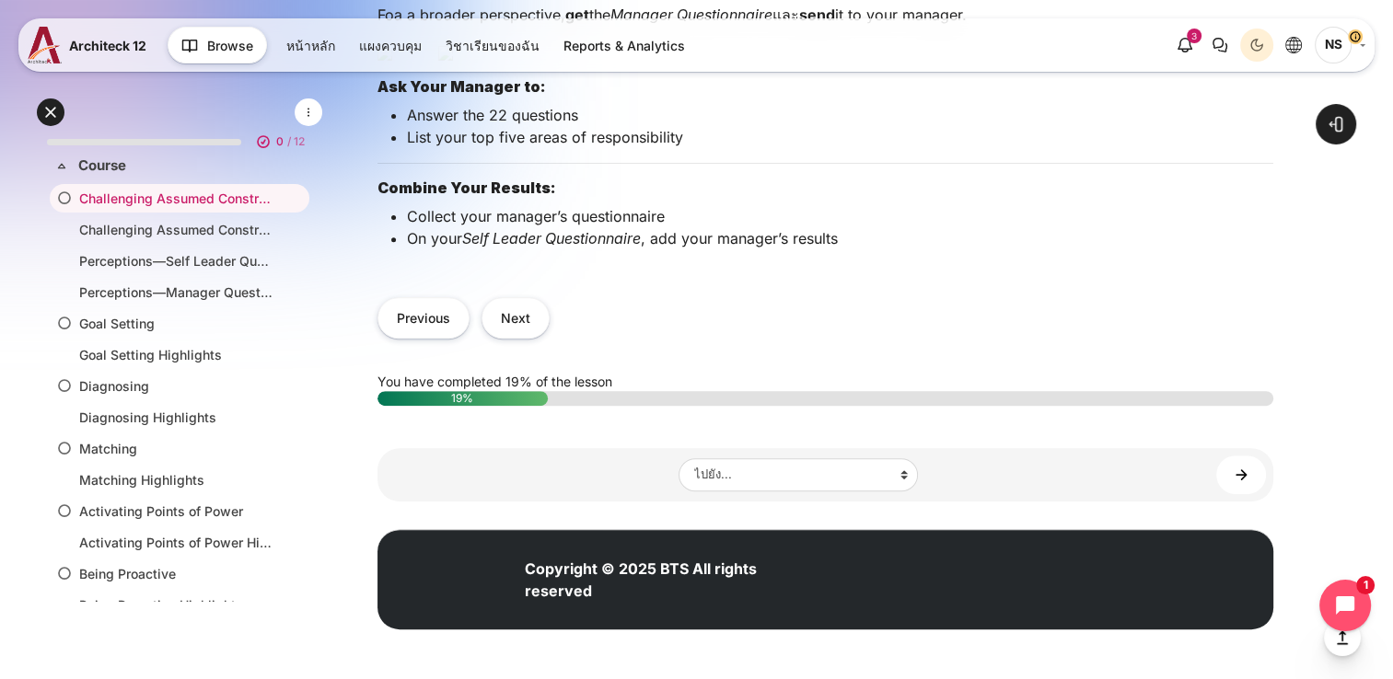
scroll to position [737, 0]
drag, startPoint x: 417, startPoint y: 377, endPoint x: 563, endPoint y: 382, distance: 146.5
click at [563, 227] on p "Collect your manager’s questionnaire" at bounding box center [840, 216] width 866 height 22
drag, startPoint x: 563, startPoint y: 382, endPoint x: 703, endPoint y: 448, distance: 154.8
click at [703, 357] on div "Previous Next" at bounding box center [825, 318] width 896 height 78
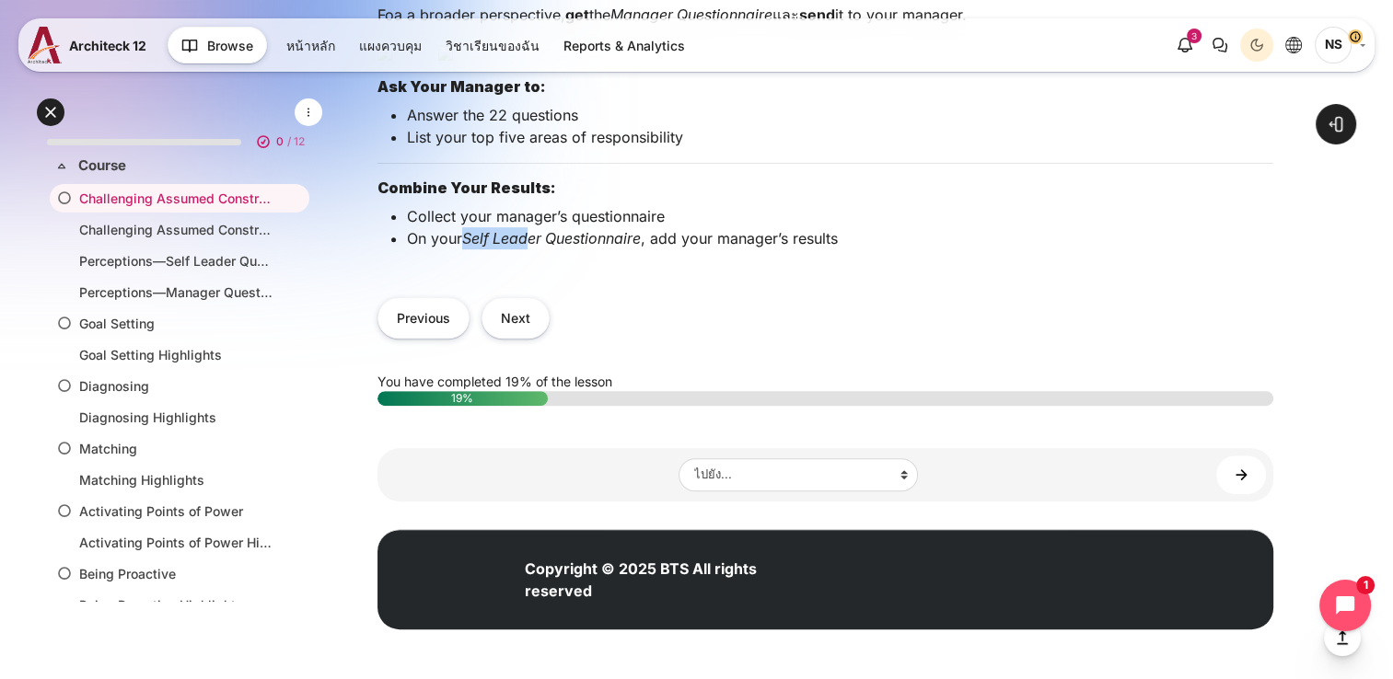
drag, startPoint x: 468, startPoint y: 408, endPoint x: 535, endPoint y: 402, distance: 67.4
click at [535, 249] on p "On your Self Leader Questionnaire , add your manager’s results" at bounding box center [840, 238] width 866 height 22
drag, startPoint x: 535, startPoint y: 402, endPoint x: 690, endPoint y: 431, distance: 158.2
click at [690, 279] on div "Foa a broader perspective, get the Manager Questionnaire และ send it to your ma…" at bounding box center [825, 134] width 896 height 290
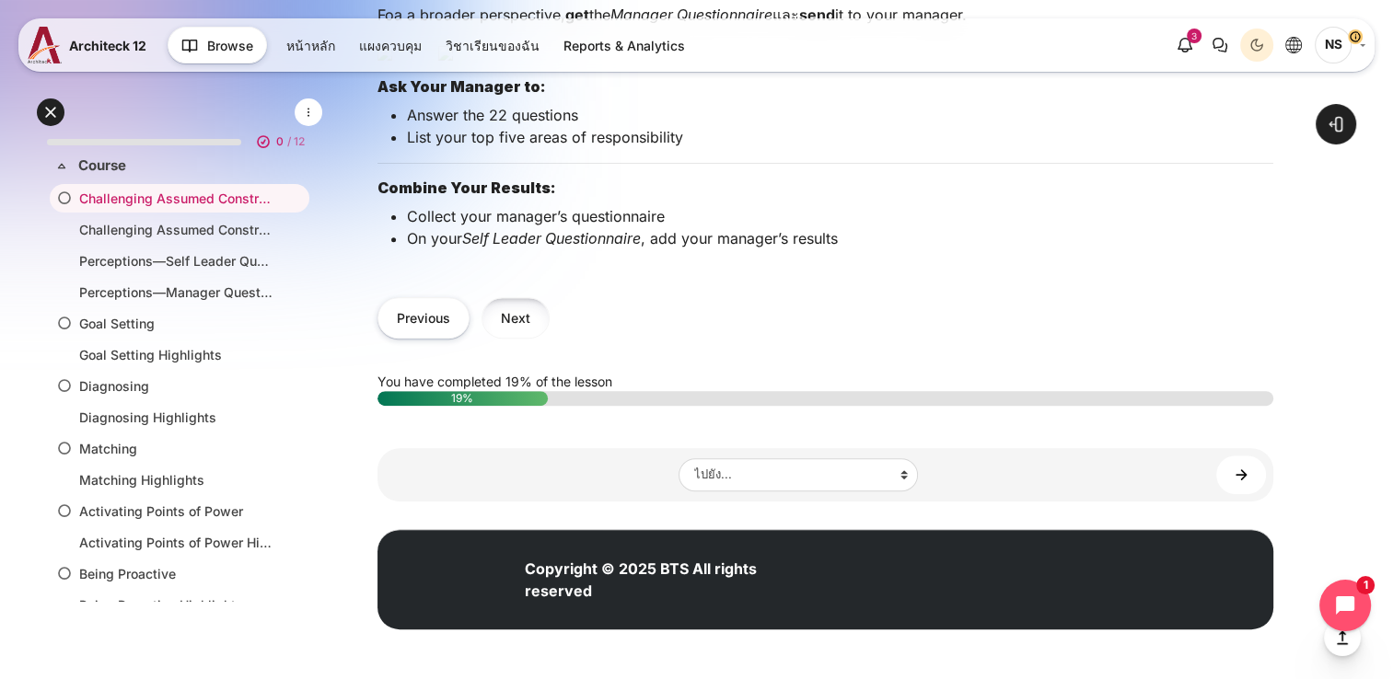
click at [513, 328] on button "Next" at bounding box center [515, 317] width 68 height 41
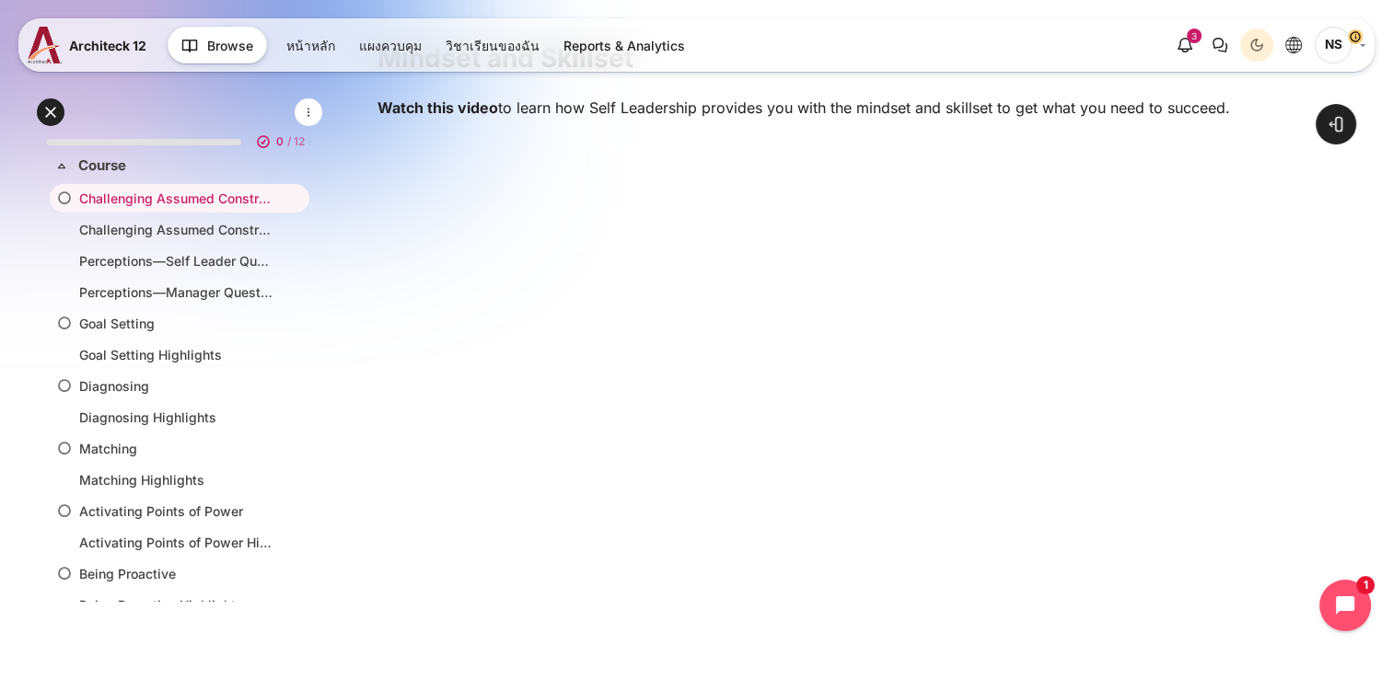
scroll to position [552, 0]
click at [1322, 389] on div "Open course index Open block drawer" at bounding box center [825, 283] width 1135 height 1565
click at [247, 639] on div "ขยายทั้งหมด ย่อทั้งหมด 0 / 12 ขยาย" at bounding box center [179, 381] width 295 height 578
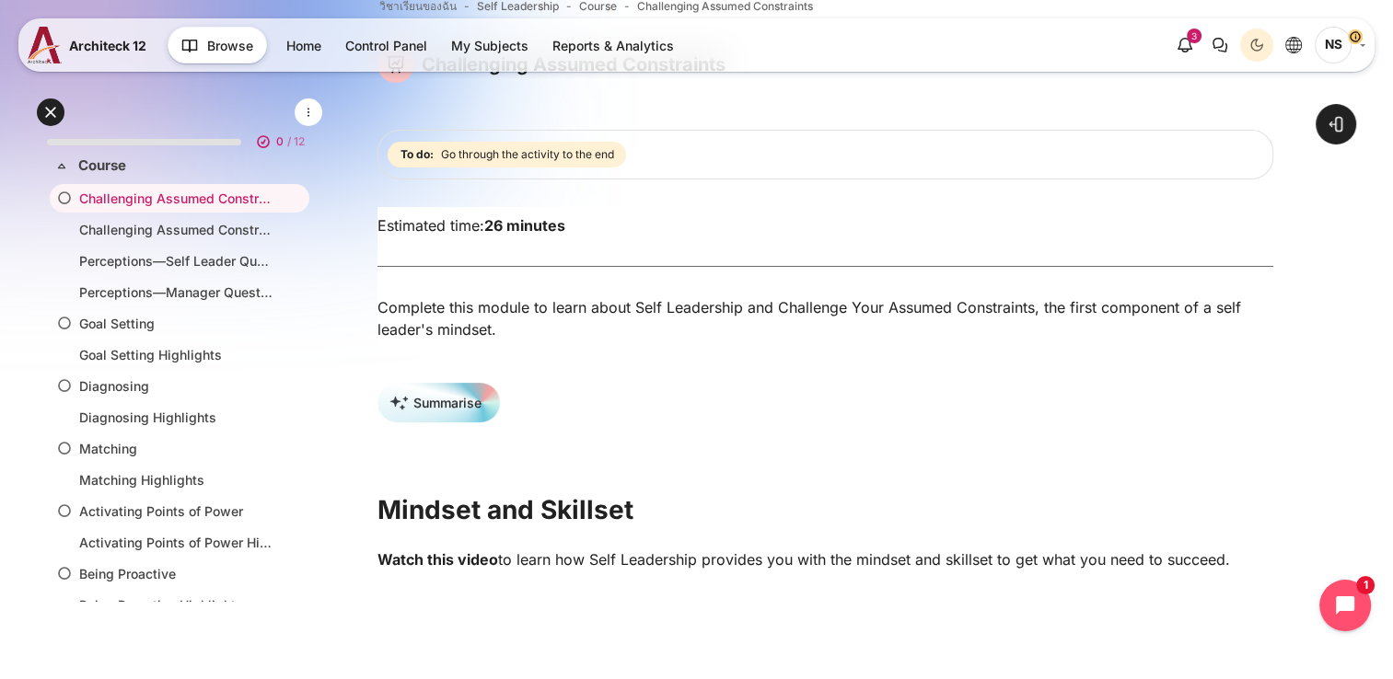
scroll to position [0, 0]
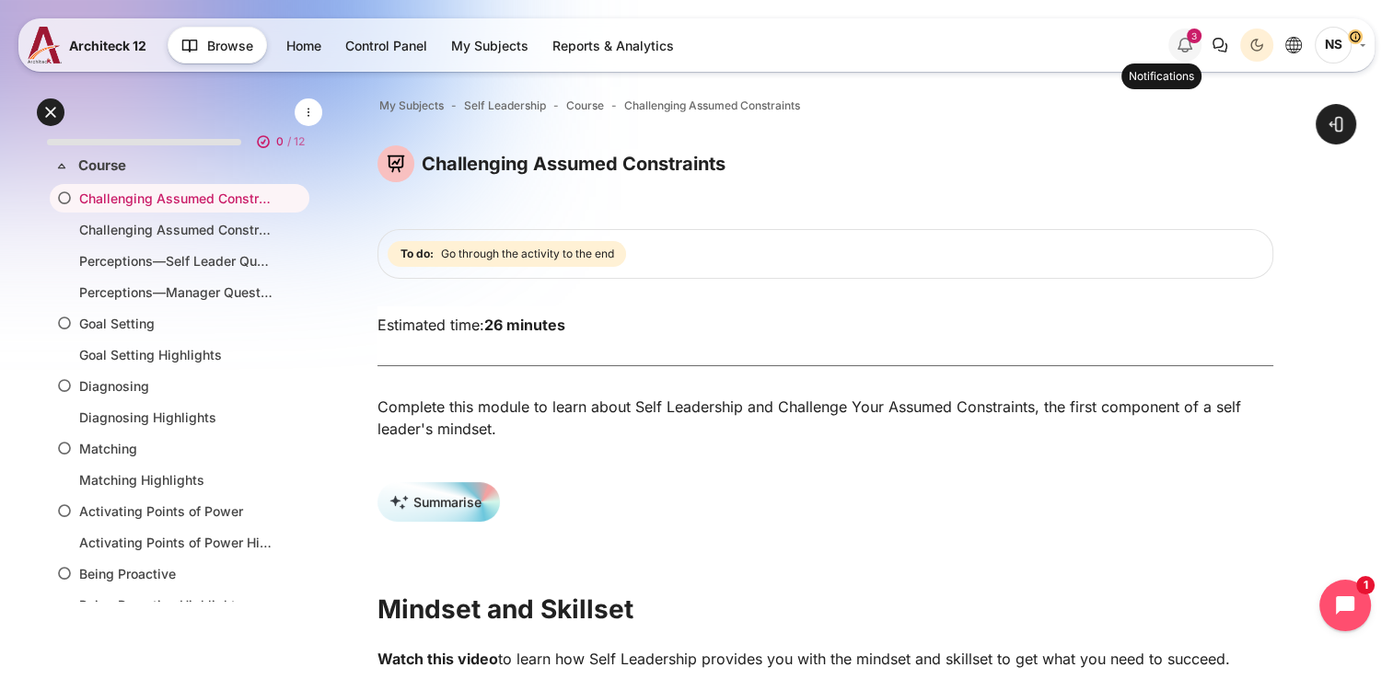
click at [1183, 46] on icon "Show notification window with 3 new notifications" at bounding box center [1185, 45] width 22 height 22
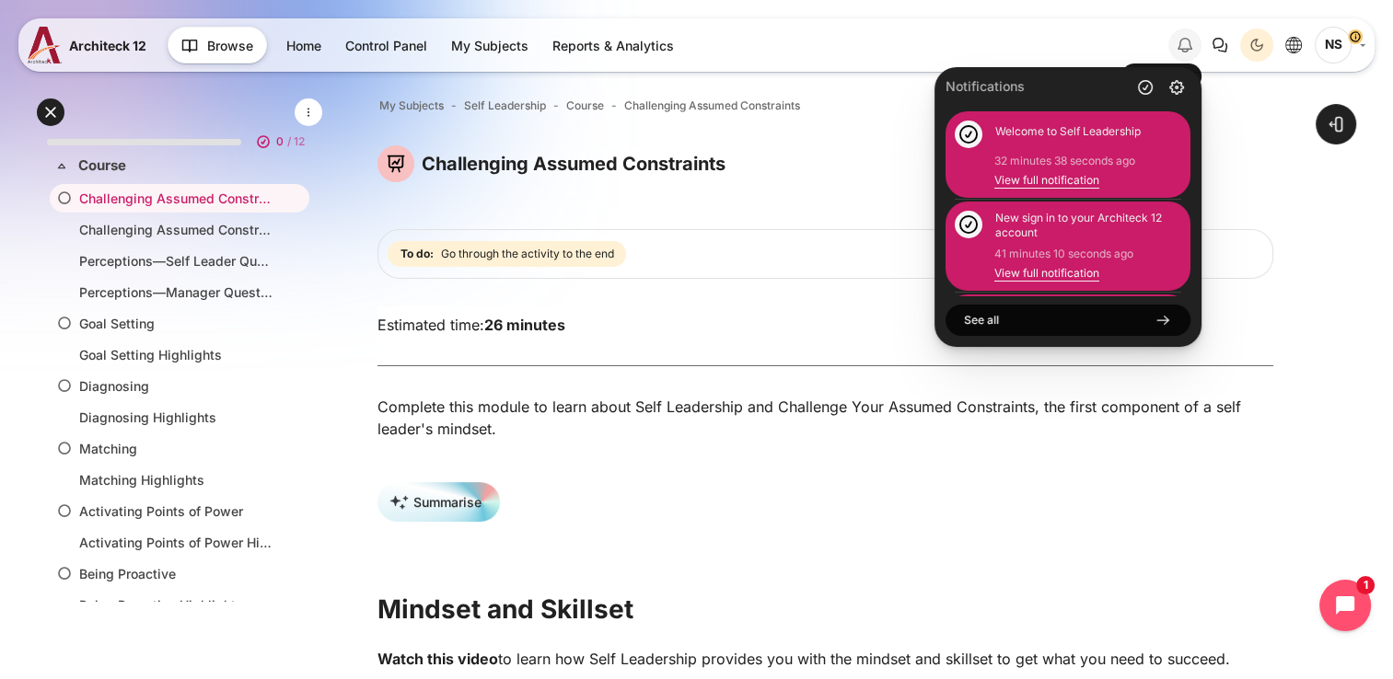
click at [1189, 47] on icon "Hide notification window" at bounding box center [1185, 45] width 22 height 22
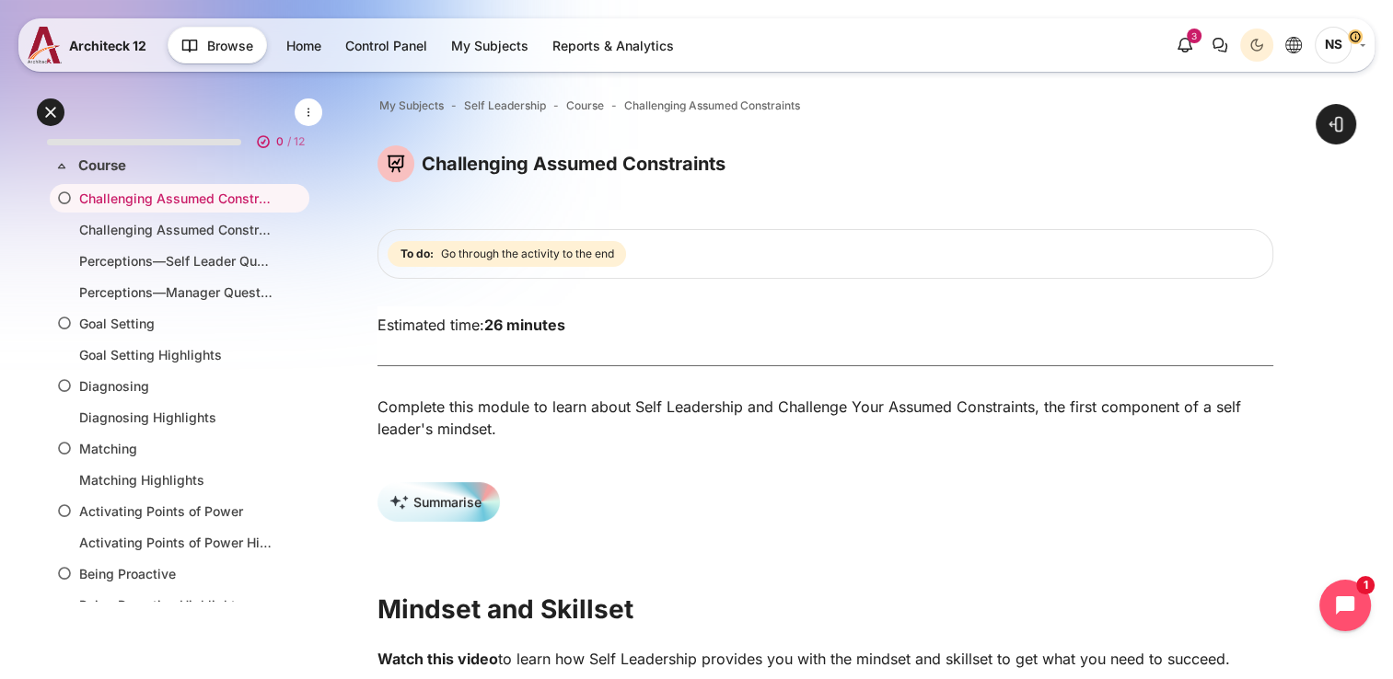
click at [1332, 48] on span "NS" at bounding box center [1333, 45] width 37 height 37
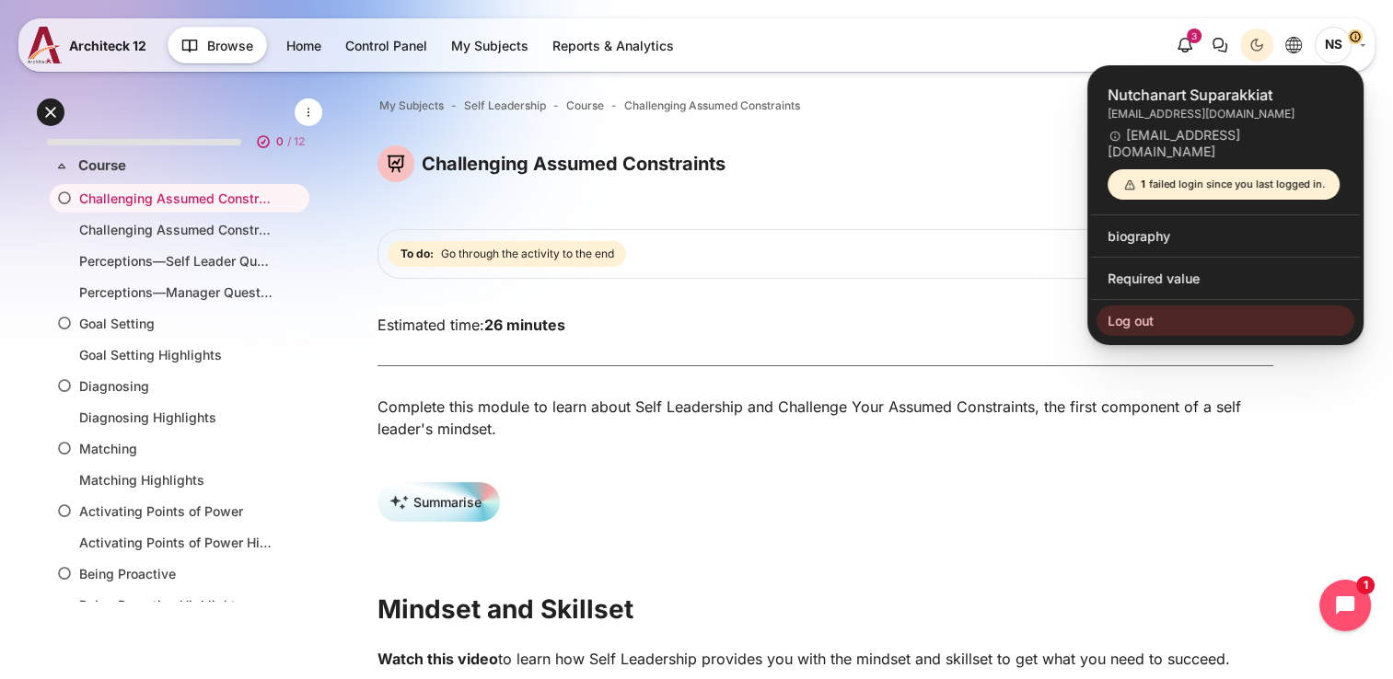
click at [1366, 45] on nav "Architeck 12 Browse 42 22" at bounding box center [696, 44] width 1356 height 53
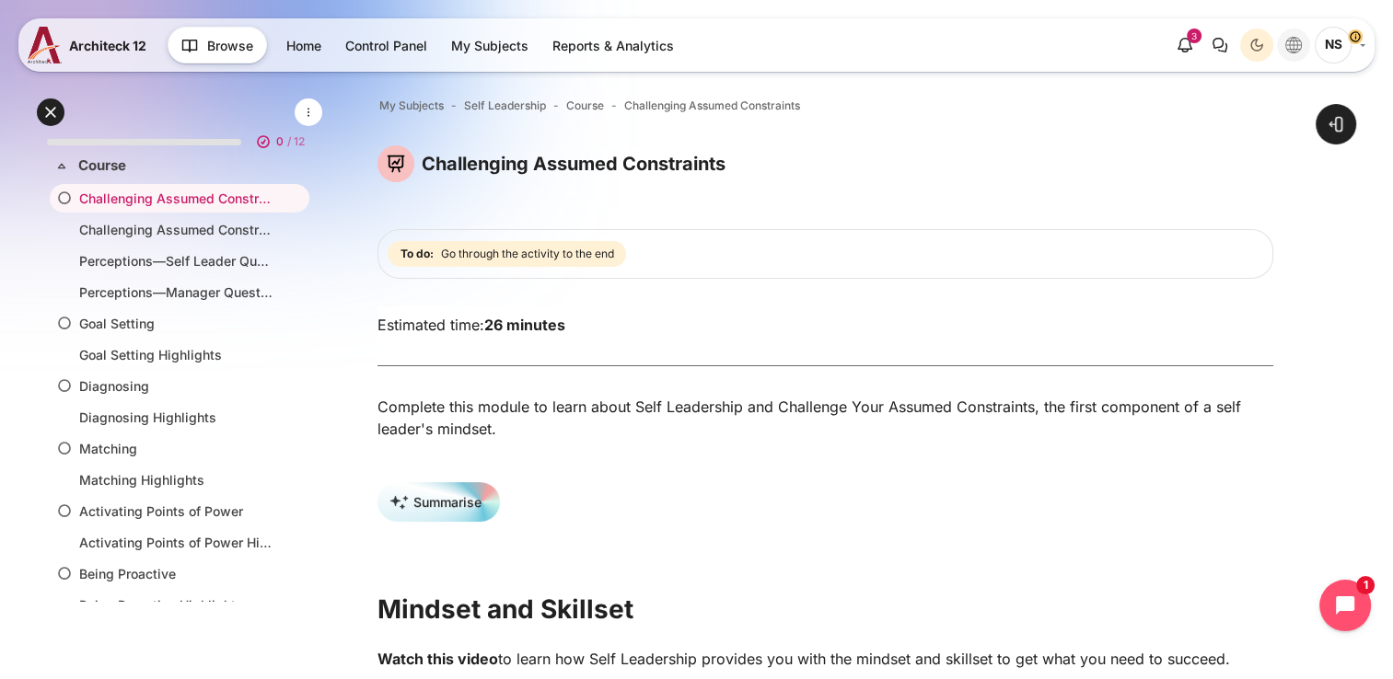
click at [1302, 41] on icon "Languages" at bounding box center [1293, 45] width 17 height 17
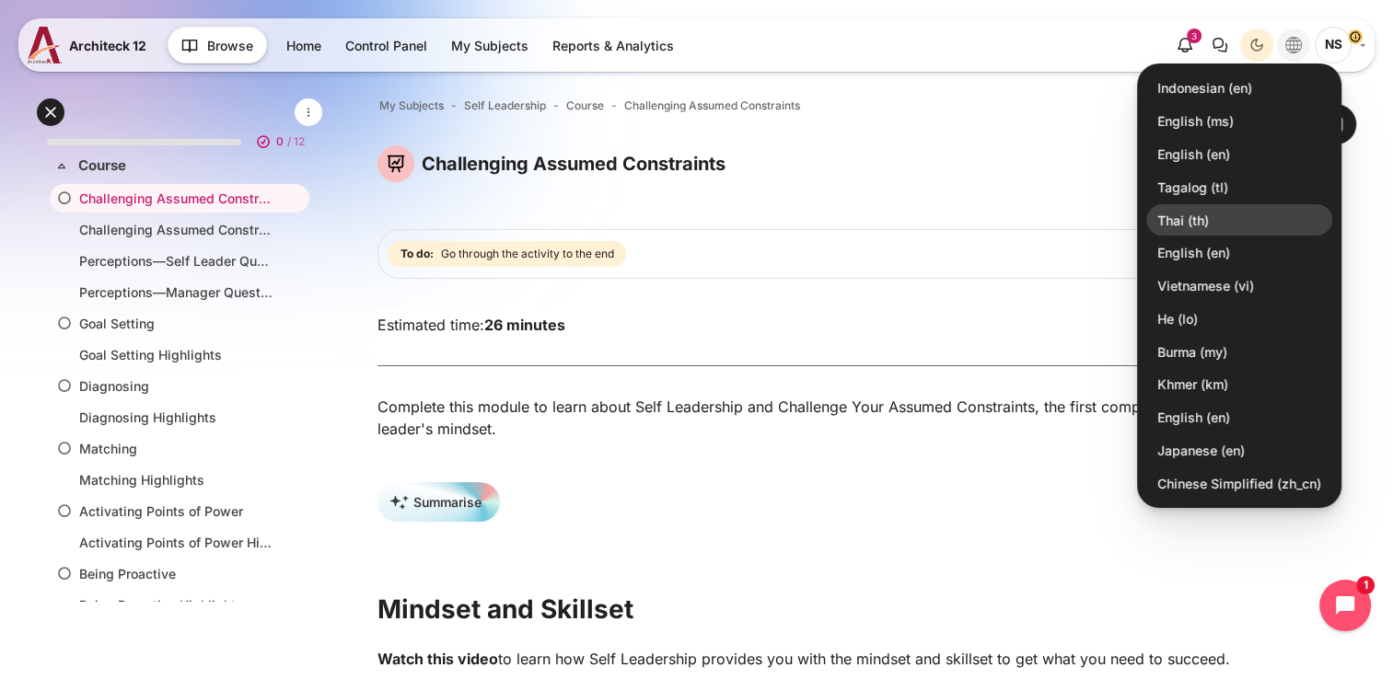
click at [1224, 226] on link "Thai ‎(th)‎" at bounding box center [1239, 219] width 186 height 31
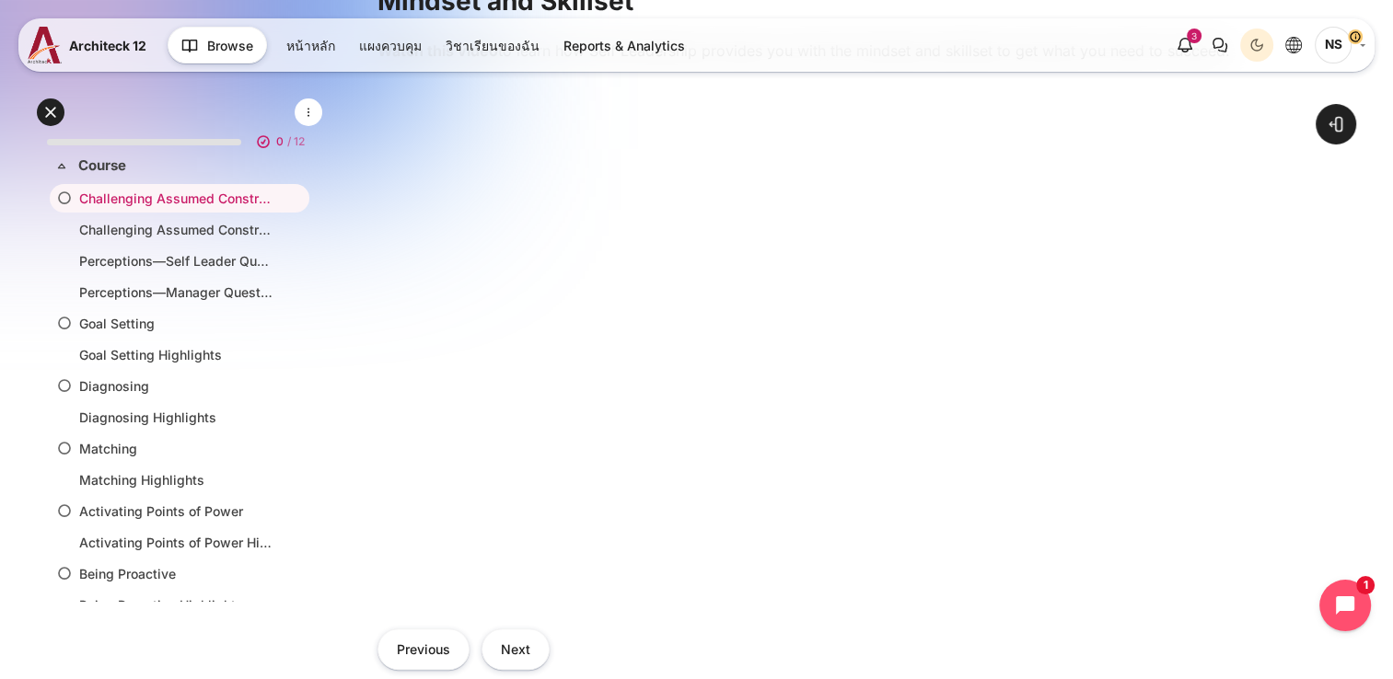
scroll to position [578, 0]
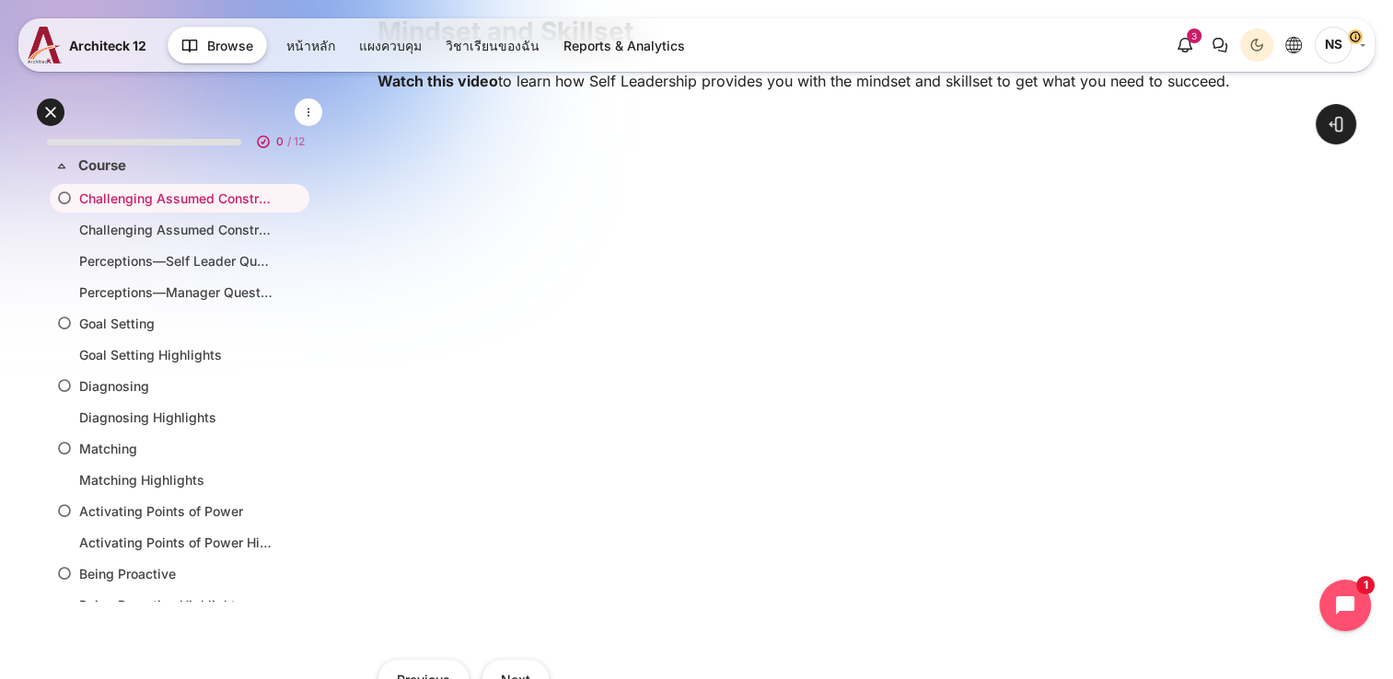
drag, startPoint x: 734, startPoint y: 490, endPoint x: 1377, endPoint y: 510, distance: 643.8
click at [1377, 510] on div "Open course index Open block drawer" at bounding box center [825, 257] width 1135 height 1565
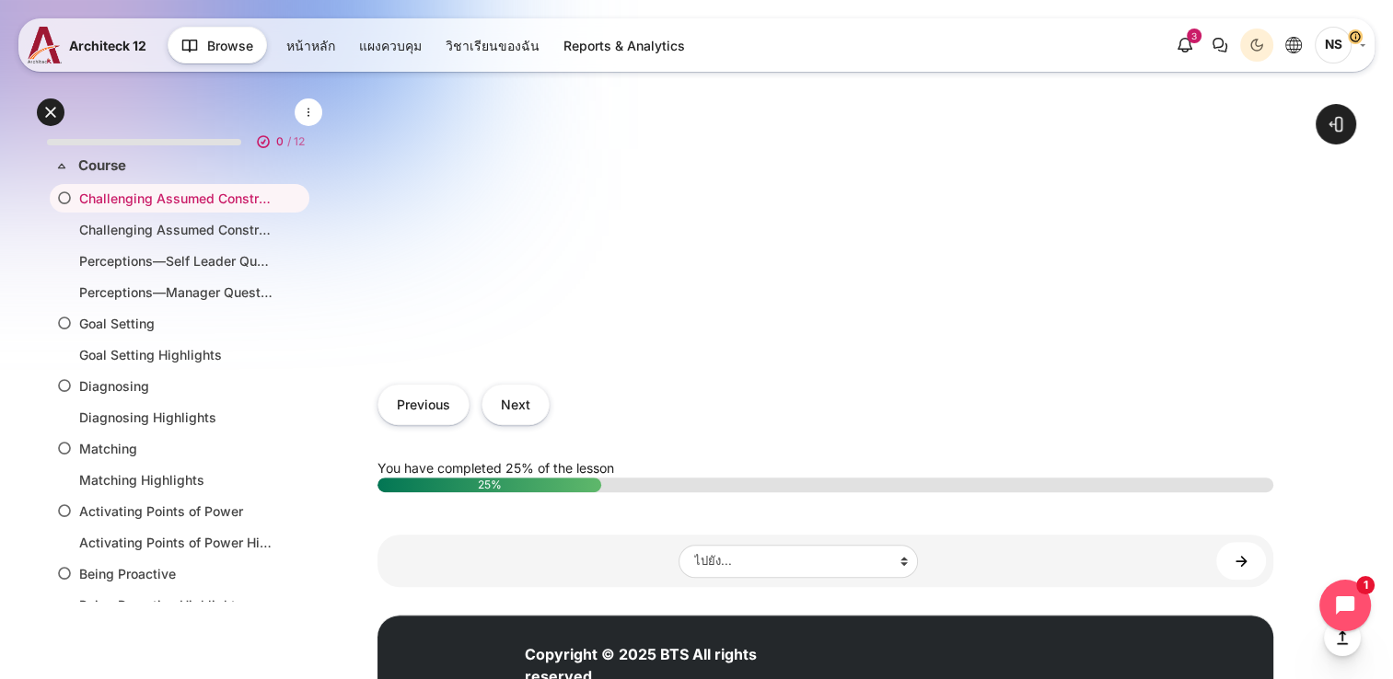
scroll to position [946, 0]
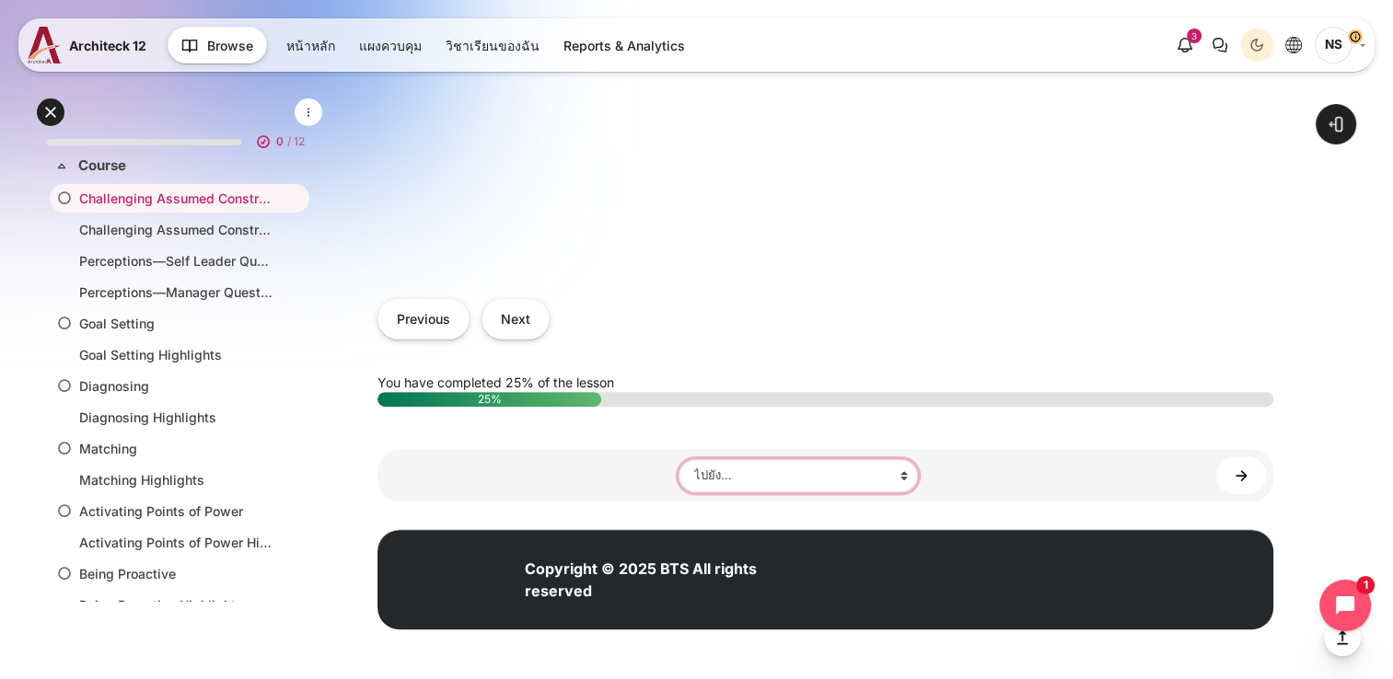
click at [756, 477] on select "ไปยัง... หน้าหลักรายวิชา Challenging Assumed Constraints Highlights Perceptions…" at bounding box center [798, 475] width 239 height 33
click at [1259, 315] on div "Previous Next" at bounding box center [825, 319] width 896 height 78
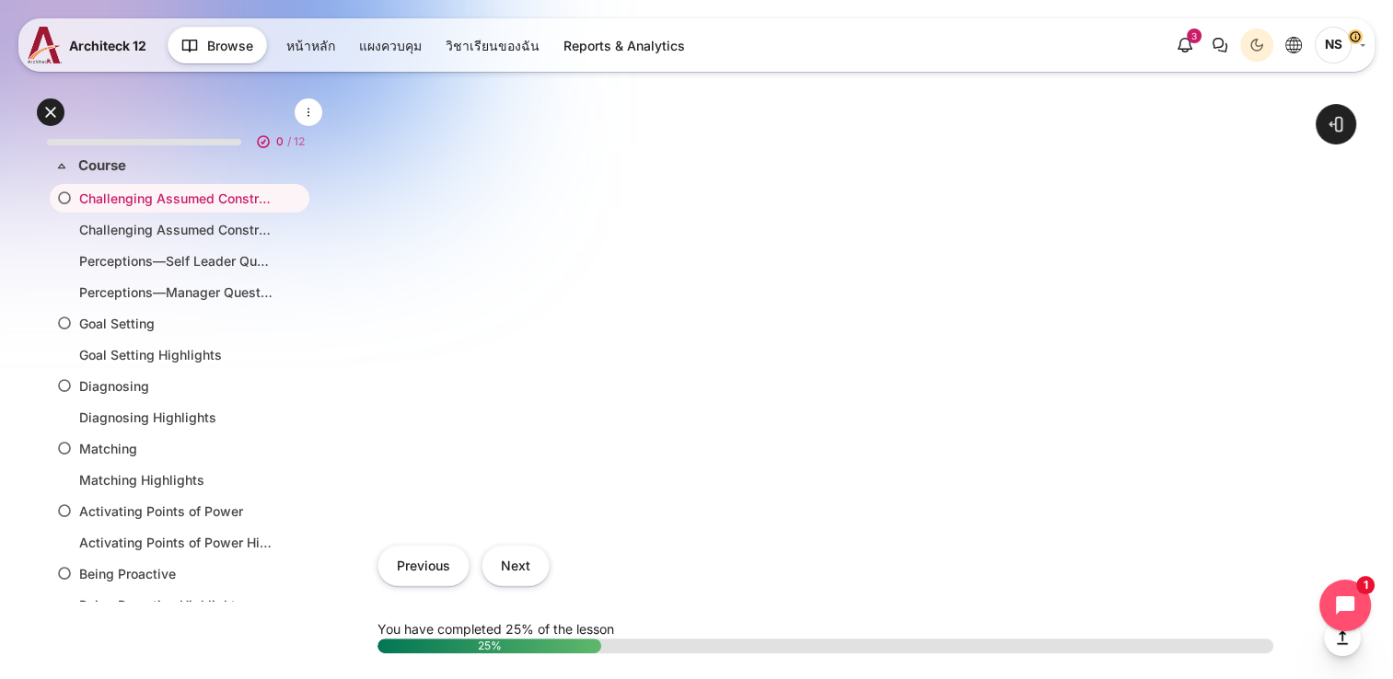
scroll to position [486, 0]
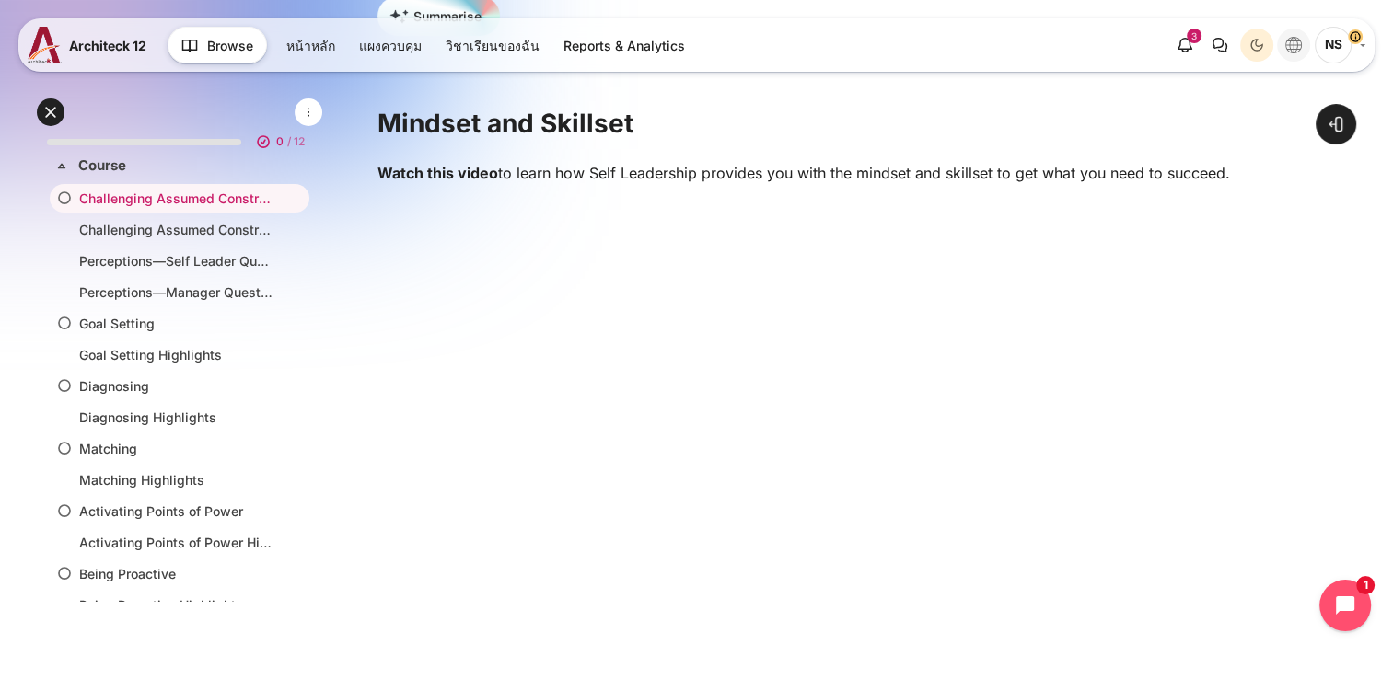
click at [1296, 46] on icon "Languages" at bounding box center [1293, 45] width 17 height 17
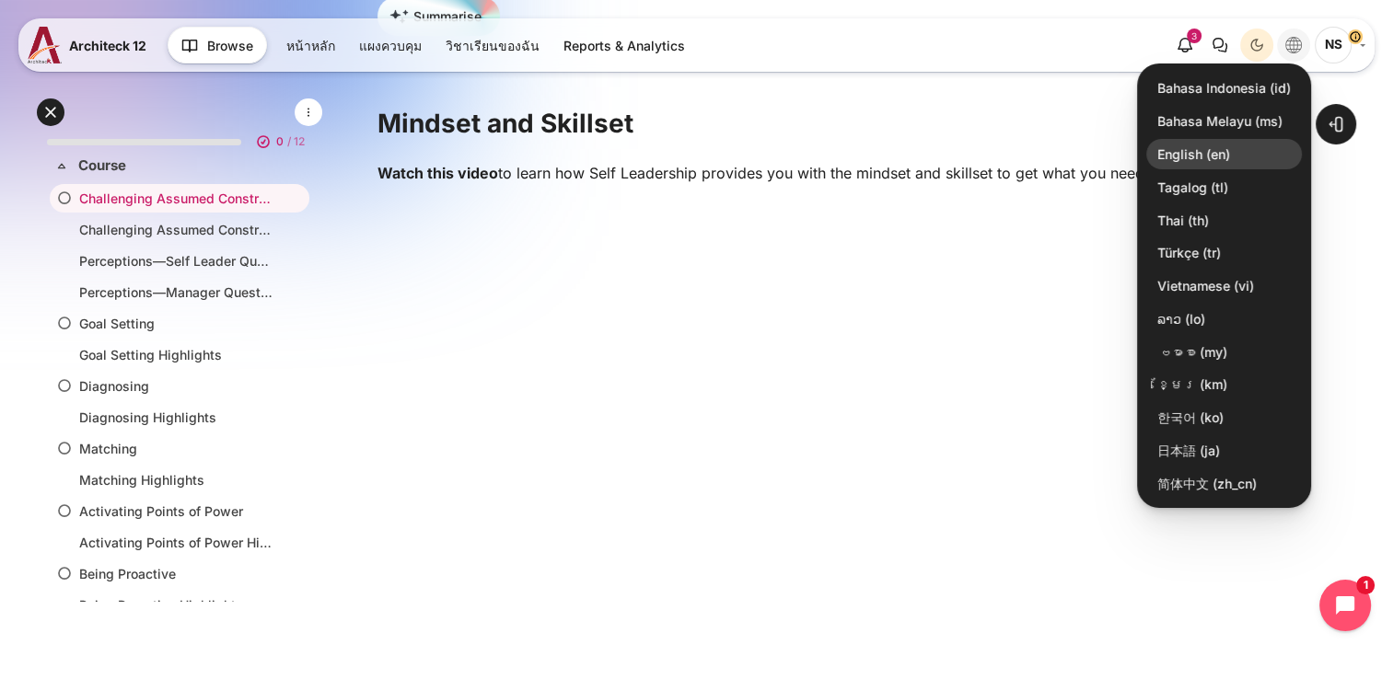
click at [1224, 149] on link "English ‎(en)‎" at bounding box center [1224, 154] width 156 height 31
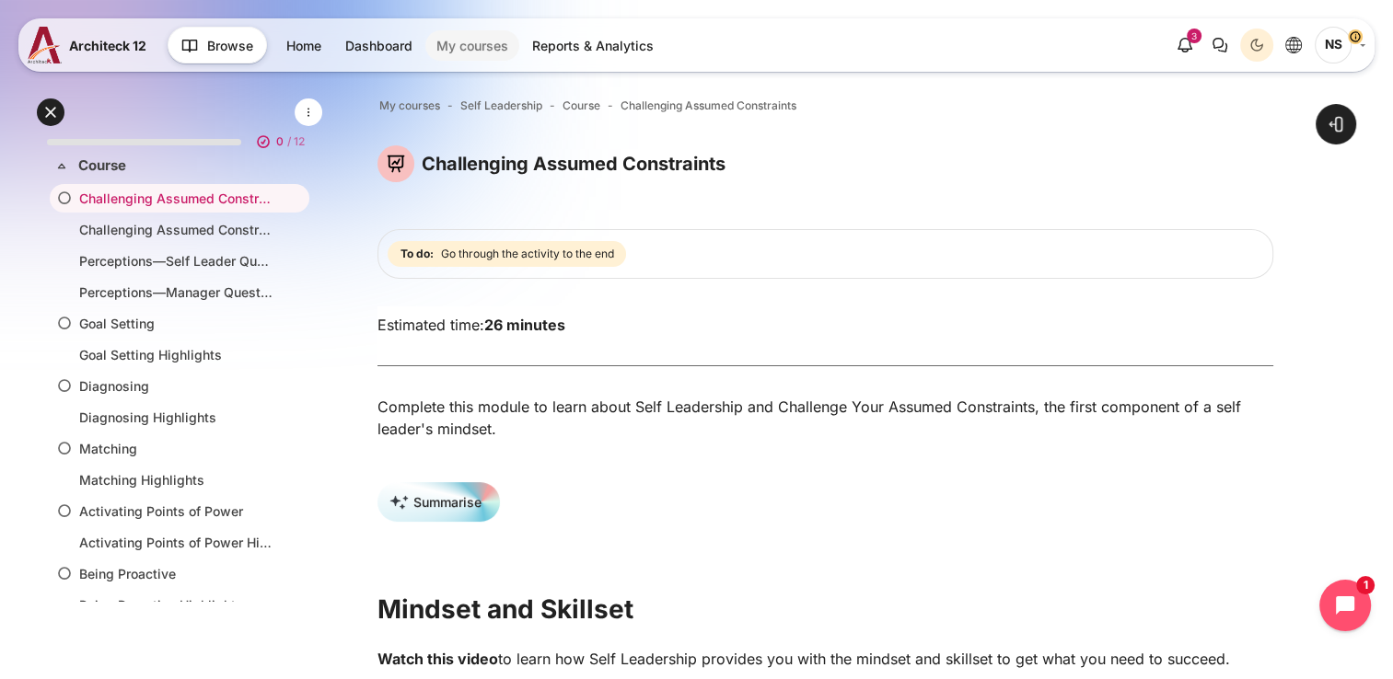
click at [458, 52] on link "My courses" at bounding box center [472, 45] width 94 height 30
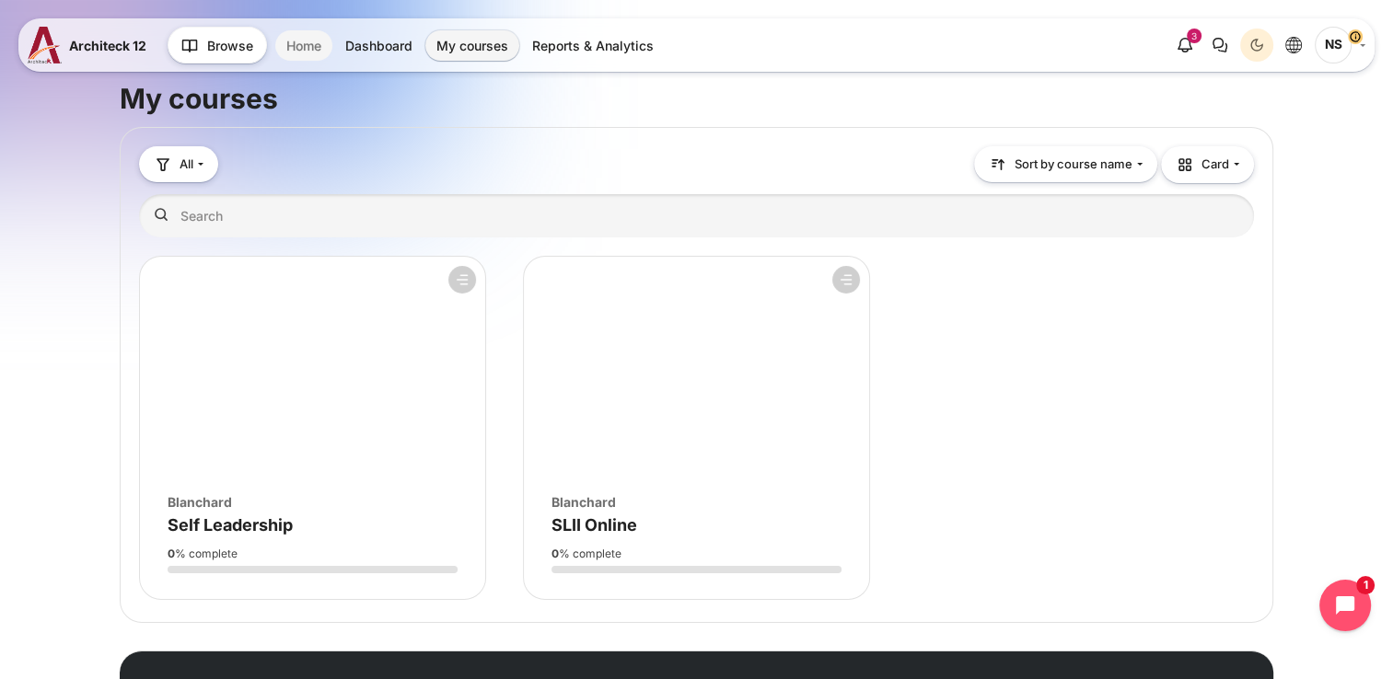
click at [311, 48] on link "Home" at bounding box center [303, 45] width 57 height 30
